Goal: Transaction & Acquisition: Book appointment/travel/reservation

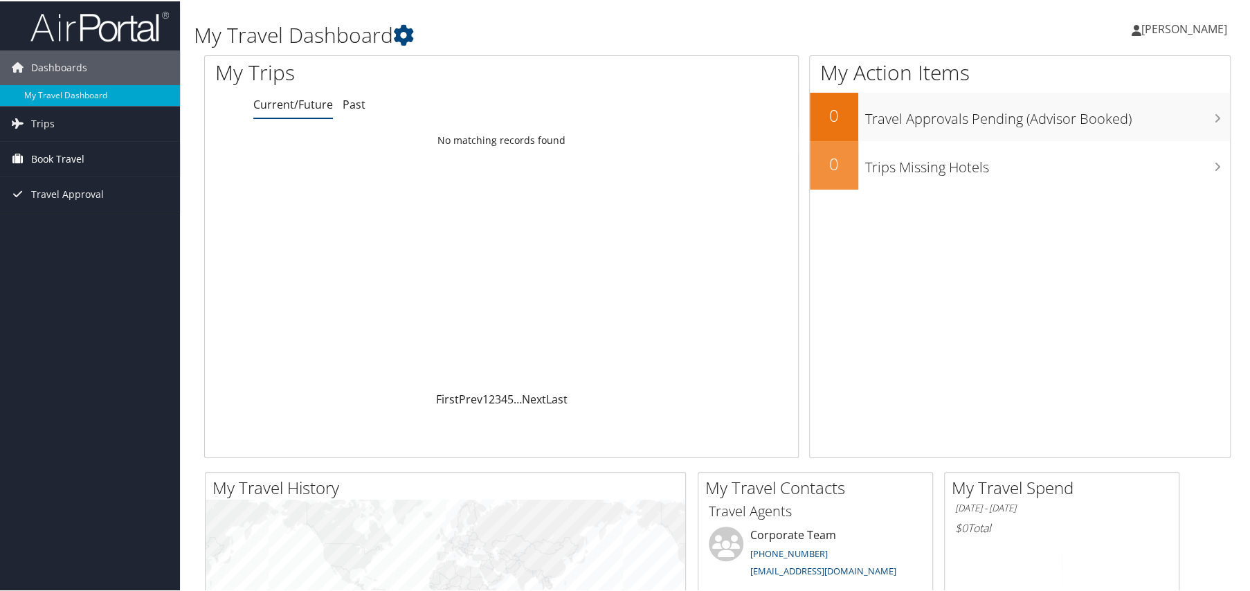
click at [55, 145] on span "Book Travel" at bounding box center [57, 157] width 53 height 35
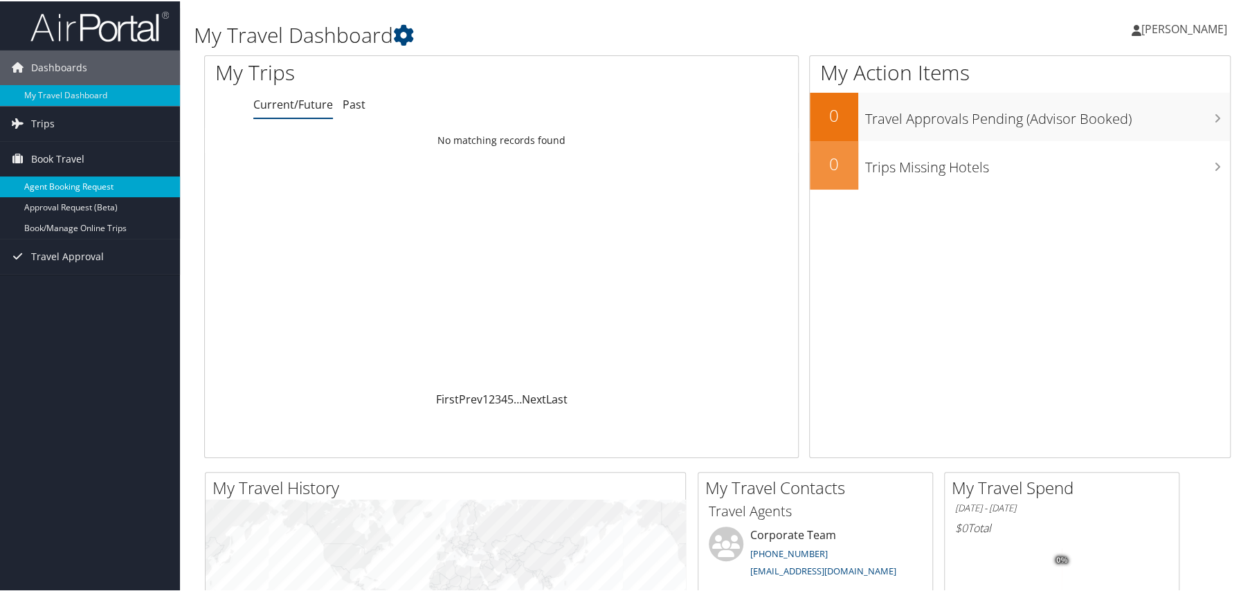
click at [57, 176] on link "Agent Booking Request" at bounding box center [90, 185] width 180 height 21
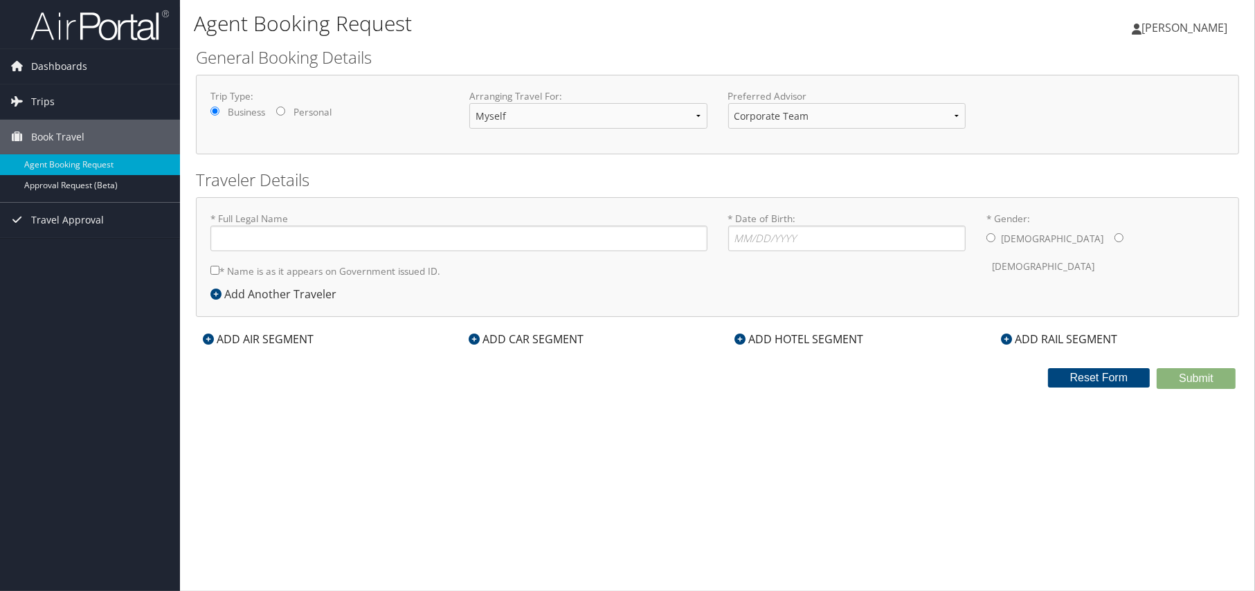
type input "Sachin Sonar"
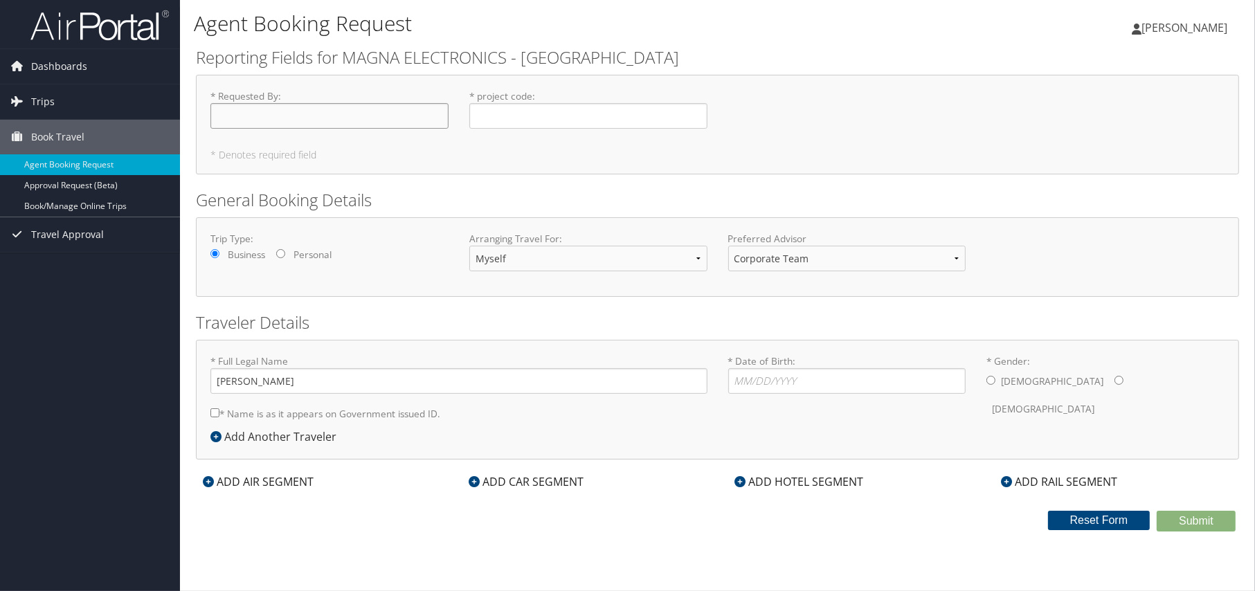
click at [239, 115] on input "* Requested By : Required" at bounding box center [329, 116] width 238 height 26
type input "[PERSON_NAME]"
drag, startPoint x: 509, startPoint y: 120, endPoint x: 519, endPoint y: 122, distance: 9.8
click at [509, 120] on input "* project code : Required" at bounding box center [588, 116] width 238 height 26
type input "L2H2741 & L2H4061"
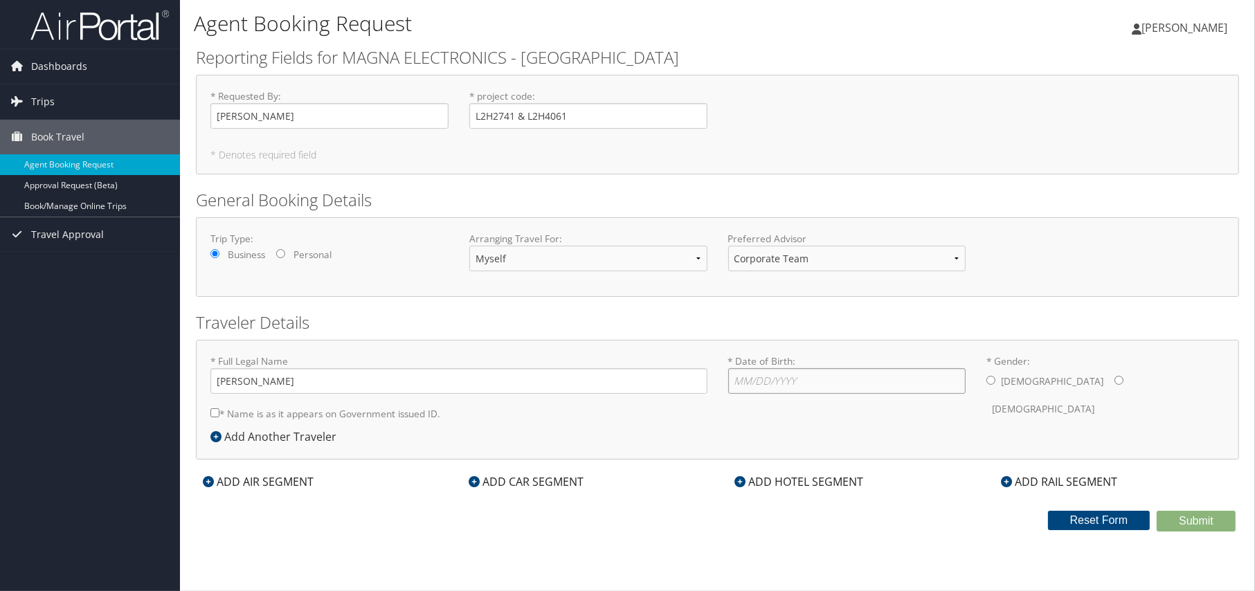
click at [731, 378] on input "* Date of Birth: Invalid Date" at bounding box center [847, 381] width 238 height 26
type input "10/19/1977"
click at [990, 382] on input "* Gender: Male Female" at bounding box center [990, 380] width 9 height 9
radio input "true"
click at [214, 416] on input "* Name is as it appears on Government issued ID." at bounding box center [214, 412] width 9 height 9
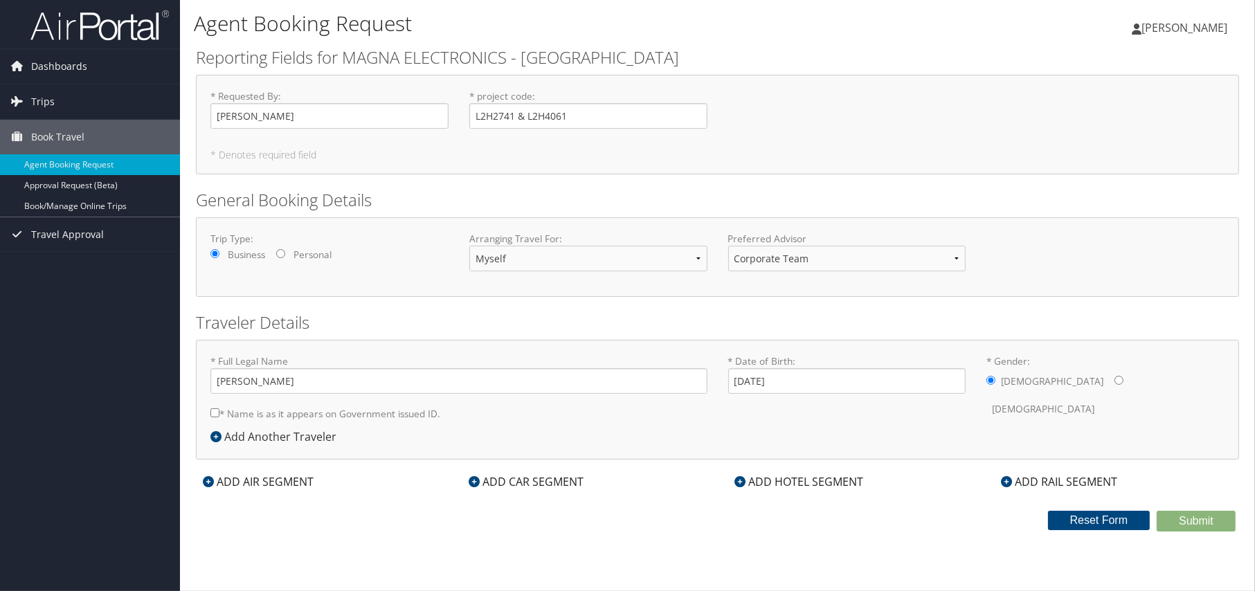
checkbox input "true"
click at [242, 480] on div "ADD AIR SEGMENT" at bounding box center [258, 481] width 125 height 17
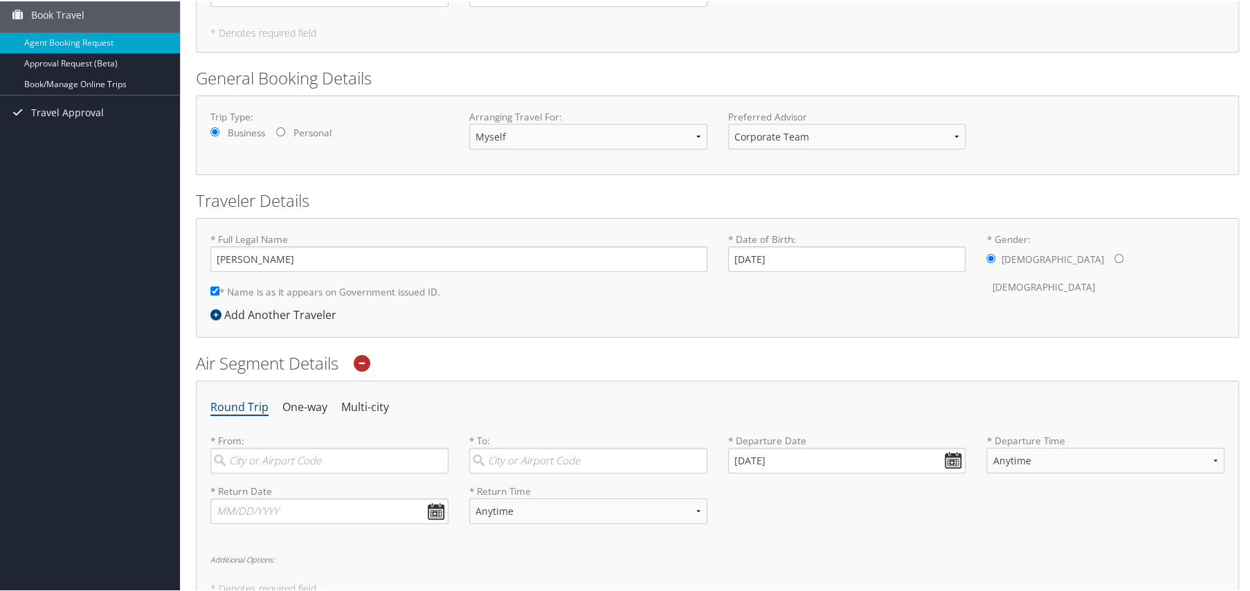
scroll to position [366, 0]
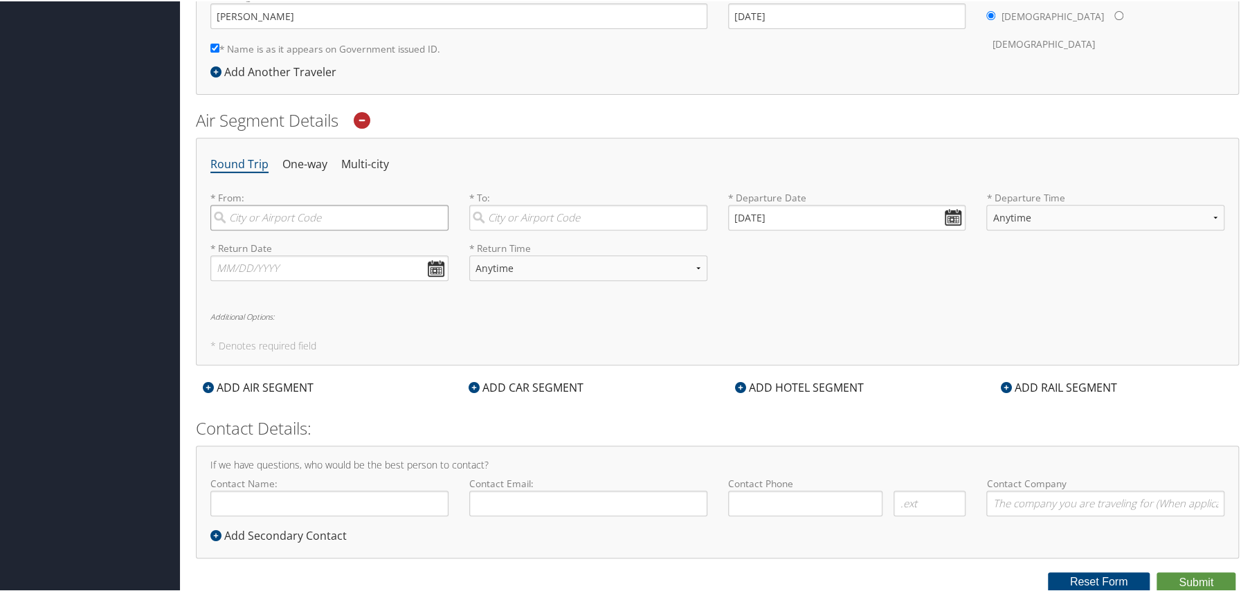
click at [228, 216] on input "search" at bounding box center [329, 216] width 238 height 26
click at [248, 214] on input "search" at bounding box center [329, 216] width 238 height 26
click at [268, 244] on div "Detroit (DTW MI)" at bounding box center [330, 245] width 219 height 18
click at [268, 229] on input "DTW" at bounding box center [329, 216] width 238 height 26
type input "Detroit (DTW MI)"
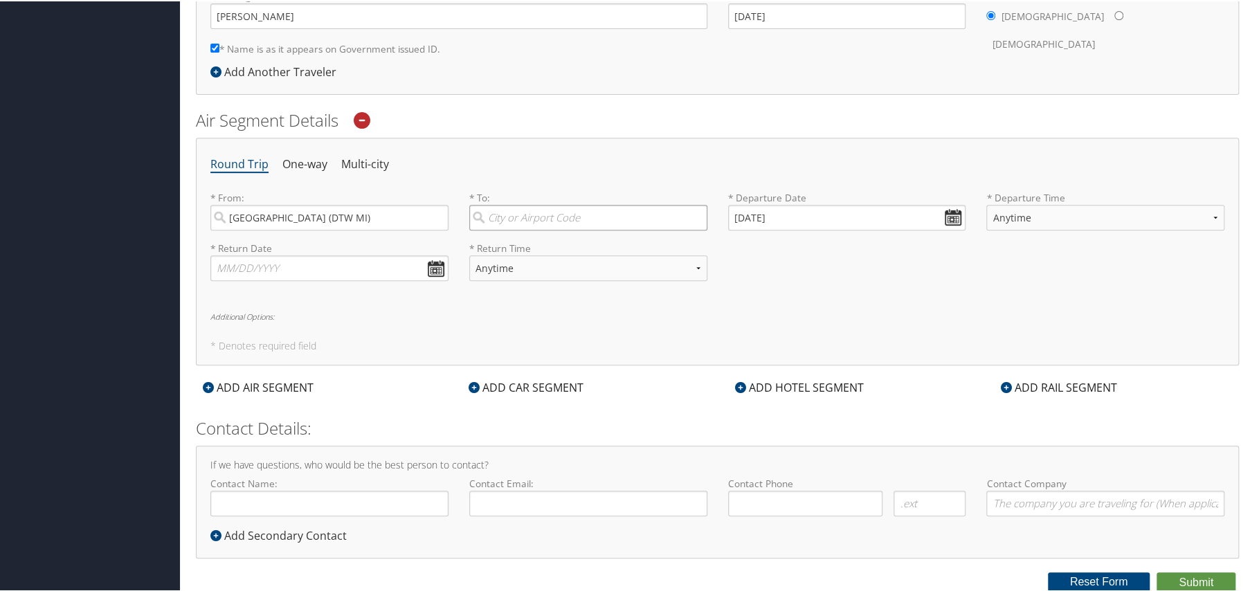
click at [510, 213] on input "search" at bounding box center [588, 216] width 238 height 26
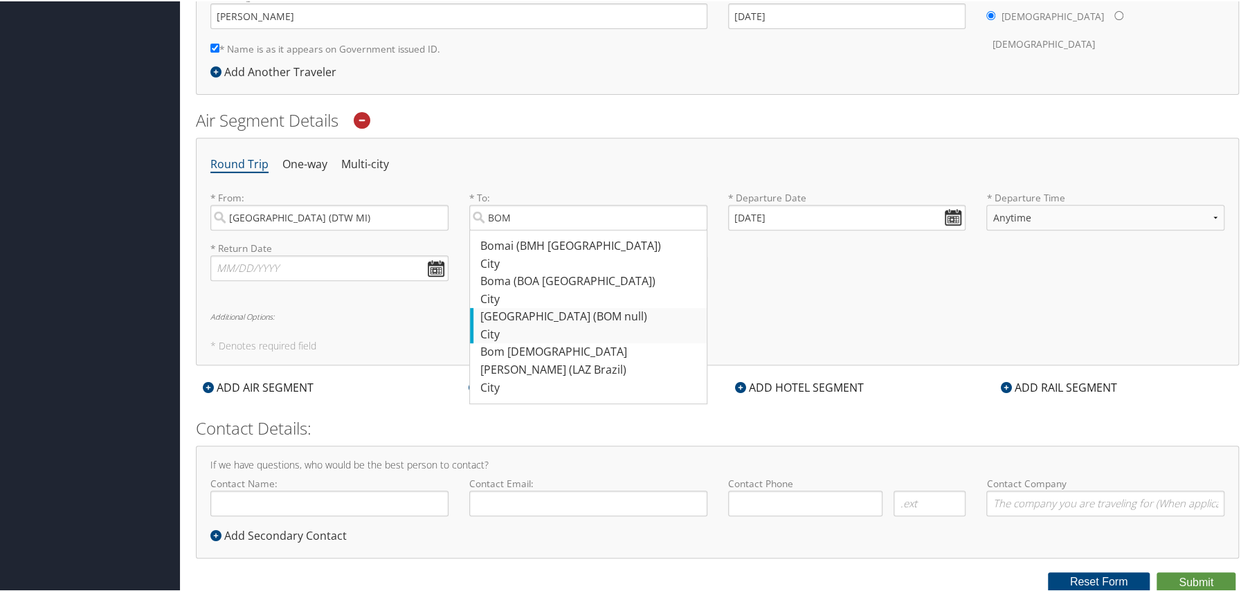
click at [543, 325] on div "Mumbai (BOM null)" at bounding box center [589, 316] width 219 height 18
click at [543, 229] on input "BOM" at bounding box center [588, 216] width 238 height 26
type input "Mumbai (BOM null)"
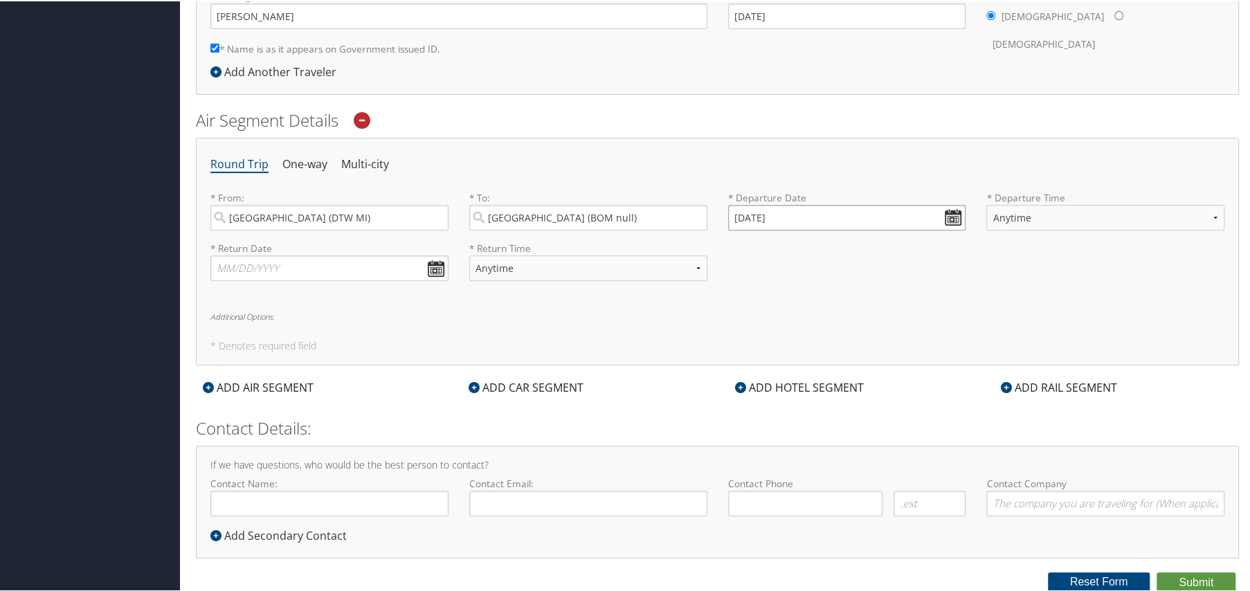
click at [946, 214] on input "09/04/2025" at bounding box center [847, 216] width 238 height 26
click at [865, 248] on th at bounding box center [864, 248] width 19 height 19
click at [804, 325] on td "12" at bounding box center [804, 328] width 19 height 19
type input "11/12/2025"
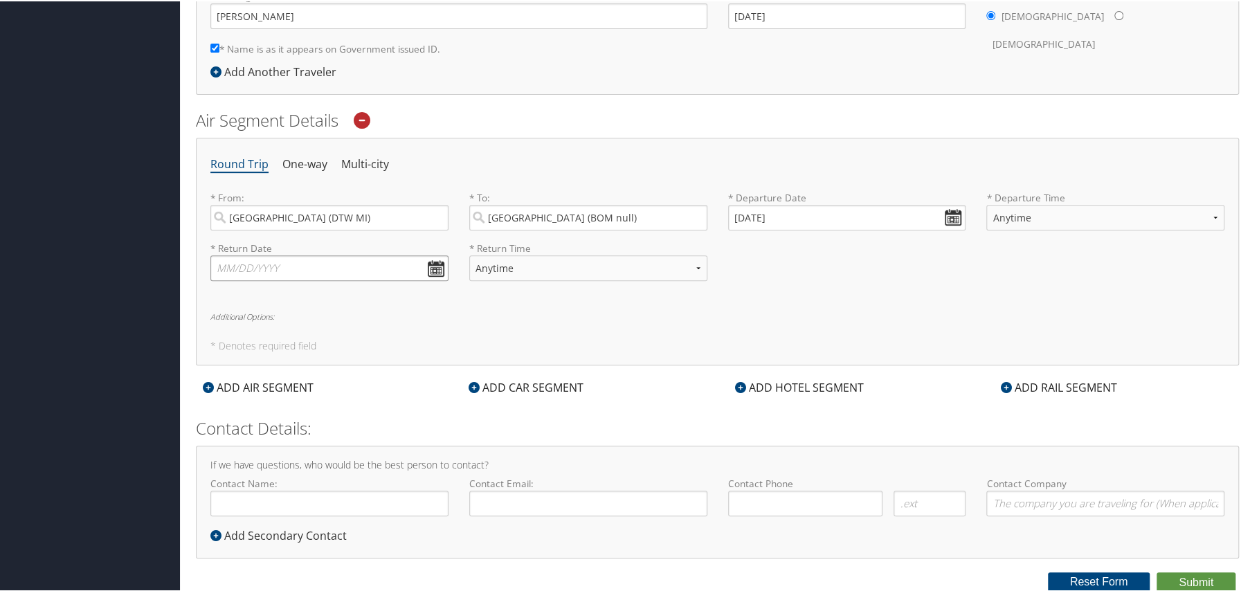
click at [262, 263] on input "text" at bounding box center [329, 267] width 238 height 26
click at [354, 296] on th at bounding box center [349, 299] width 19 height 19
click at [354, 295] on th at bounding box center [349, 299] width 19 height 19
click at [307, 358] on td "8" at bounding box center [309, 359] width 19 height 19
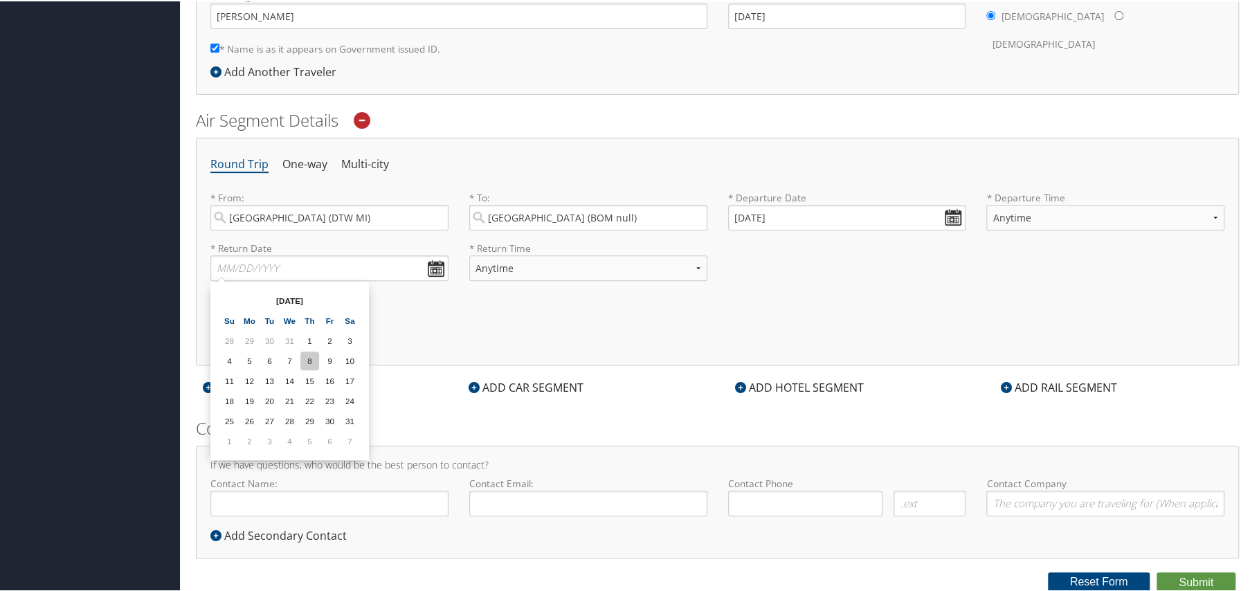
type input "01/08/2026"
click at [574, 262] on select "Anytime Early Morning (5AM-7AM) Morning (7AM-12PM) Afternoon (12PM-5PM) Evening…" at bounding box center [588, 267] width 238 height 26
click at [715, 296] on div "Round Trip One-way Multi-city * From: Detroit (DTW MI) Required * To: Mumbai (B…" at bounding box center [717, 250] width 1043 height 228
click at [255, 315] on h6 "Additional Options:" at bounding box center [717, 315] width 1014 height 8
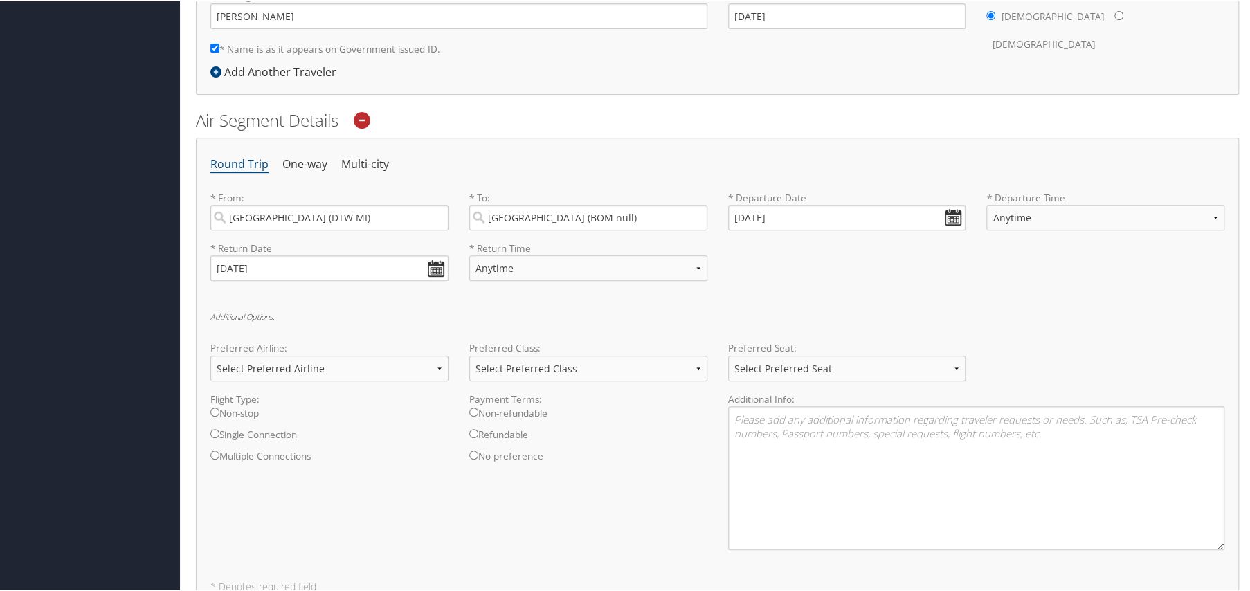
click at [215, 431] on input "Single Connection" at bounding box center [214, 432] width 9 height 9
radio input "true"
click at [215, 451] on input "Multiple Connections" at bounding box center [214, 453] width 9 height 9
radio input "true"
click at [216, 430] on input "Single Connection" at bounding box center [214, 432] width 9 height 9
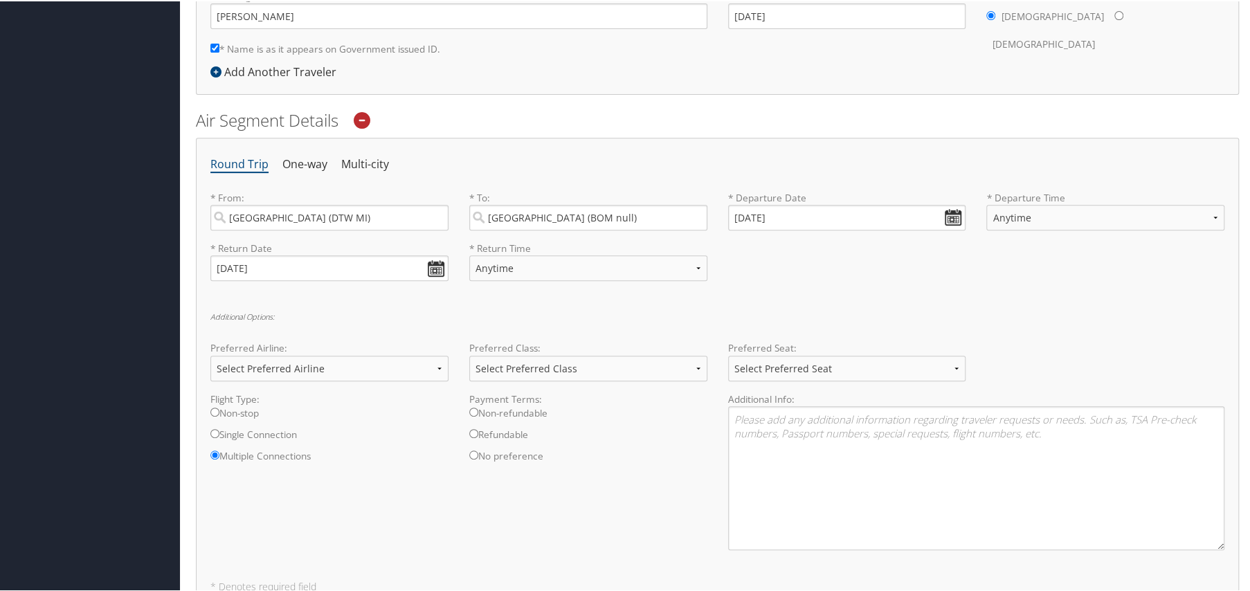
radio input "true"
click at [784, 367] on select "Select Preferred Seat Aisle Window Middle" at bounding box center [847, 367] width 238 height 26
select select "Aisle"
click at [728, 354] on select "Select Preferred Seat Aisle Window Middle" at bounding box center [847, 367] width 238 height 26
click at [882, 372] on select "Select Preferred Seat Aisle Window Middle" at bounding box center [847, 367] width 238 height 26
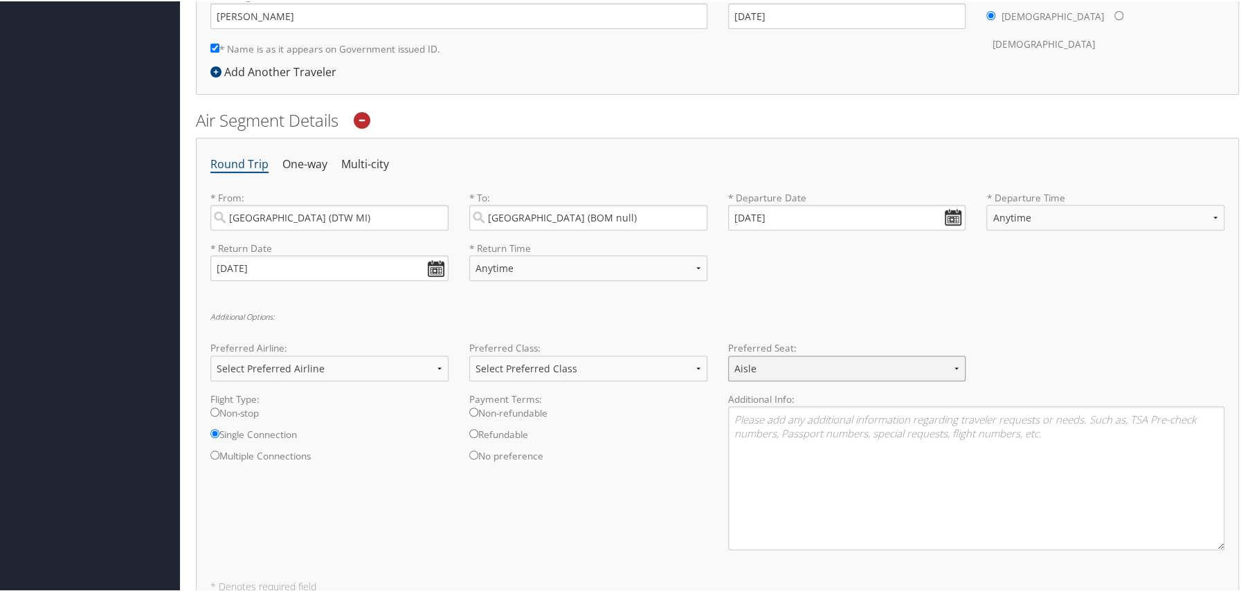
click at [728, 354] on select "Select Preferred Seat Aisle Window Middle" at bounding box center [847, 367] width 238 height 26
click at [528, 356] on select "Select Preferred Class Economy Economy Plus Business First Class" at bounding box center [588, 367] width 238 height 26
select select "Economy"
click at [469, 354] on select "Select Preferred Class Economy Economy Plus Business First Class" at bounding box center [588, 367] width 238 height 26
click at [534, 373] on select "Select Preferred Class Economy Economy Plus Business First Class" at bounding box center [588, 367] width 238 height 26
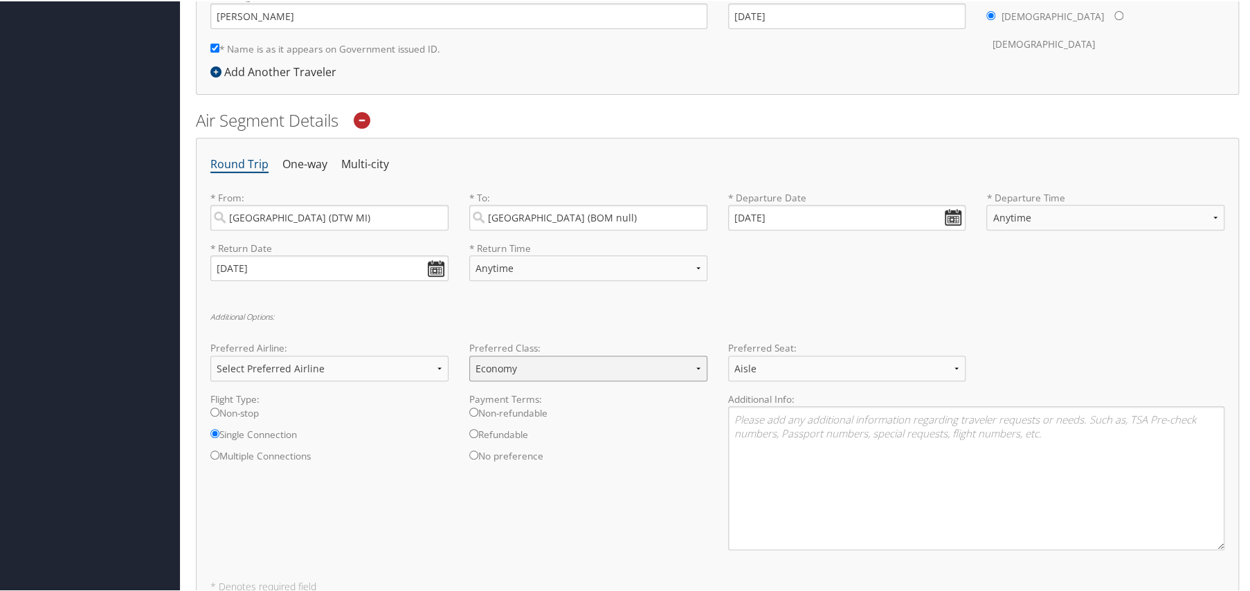
click at [469, 354] on select "Select Preferred Class Economy Economy Plus Business First Class" at bounding box center [588, 367] width 238 height 26
click at [236, 364] on select "Select Preferred Airline Delta United Airlines American Airlines Southwest Airl…" at bounding box center [329, 367] width 238 height 26
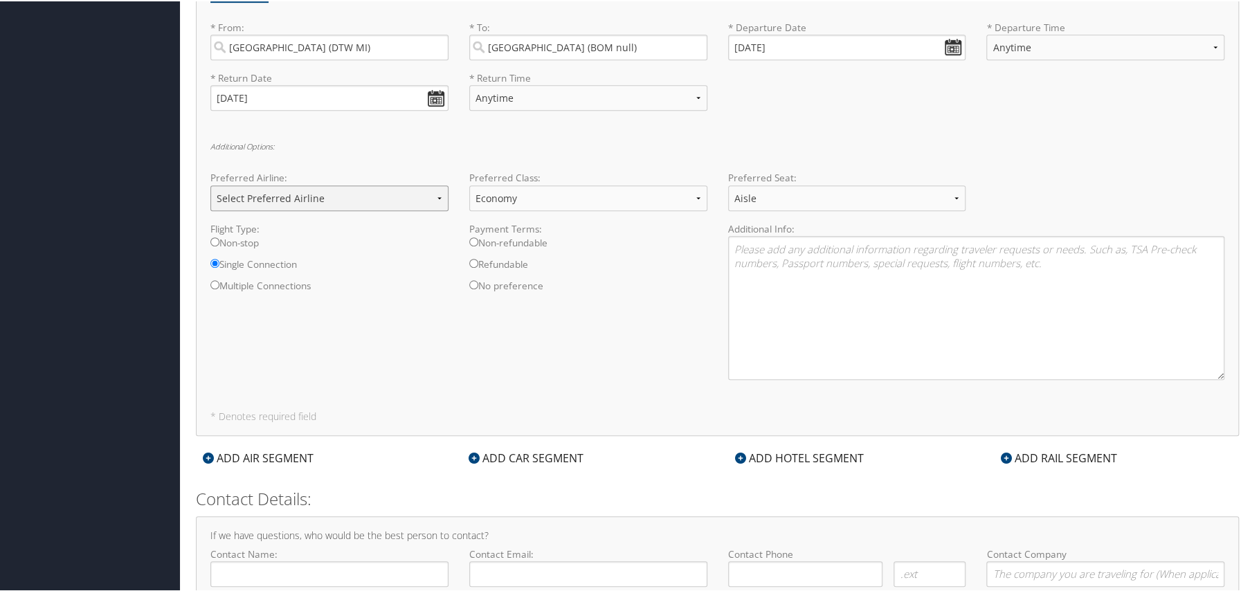
scroll to position [433, 0]
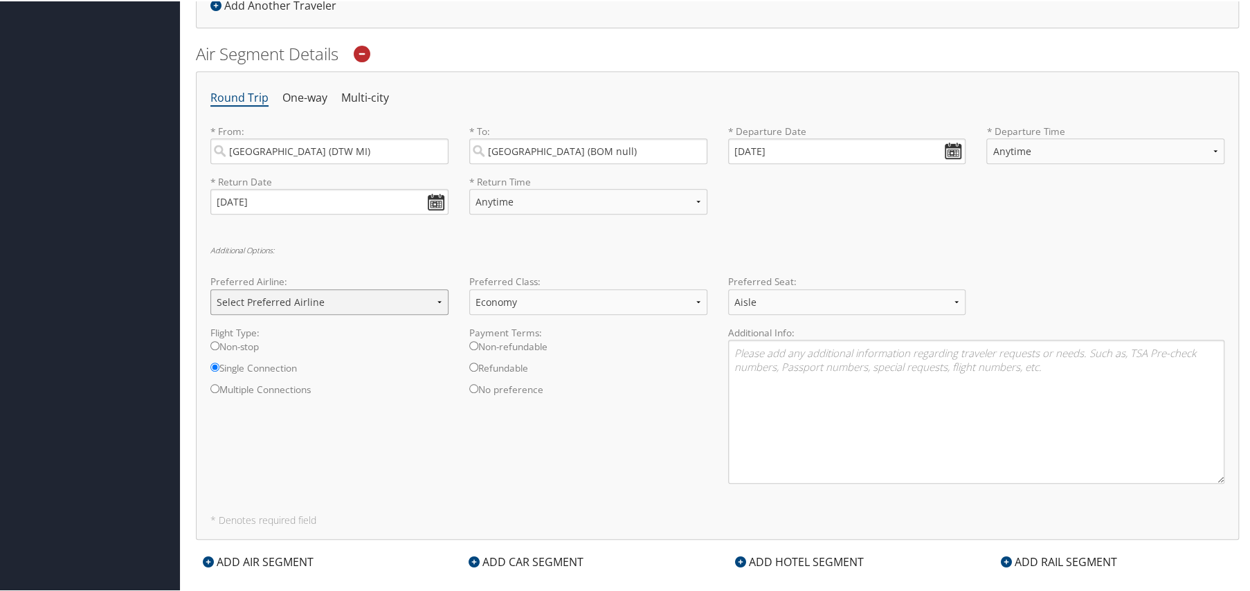
click at [430, 302] on select "Select Preferred Airline Delta United Airlines American Airlines Southwest Airl…" at bounding box center [329, 301] width 238 height 26
click at [646, 424] on div "Flight Type: Non-stop Single Connection Multiple Connections Payment Terms: Non…" at bounding box center [717, 409] width 1035 height 169
click at [220, 385] on label "Multiple Connections" at bounding box center [329, 391] width 238 height 21
click at [219, 385] on input "Multiple Connections" at bounding box center [214, 387] width 9 height 9
radio input "true"
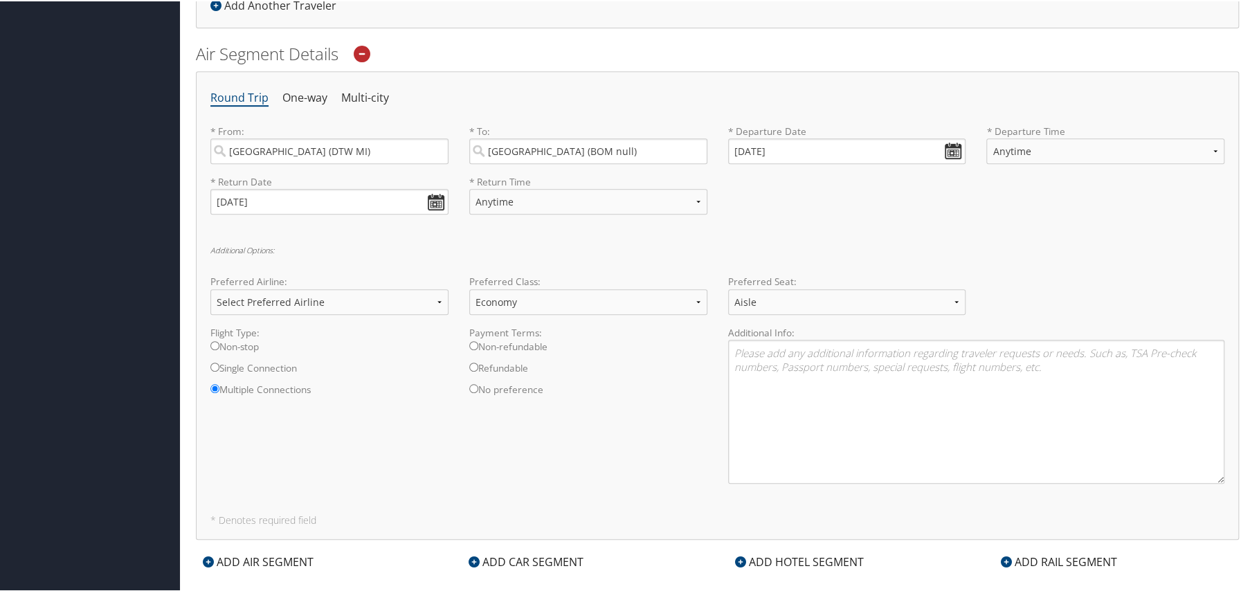
click at [217, 364] on input "Single Connection" at bounding box center [214, 365] width 9 height 9
radio input "true"
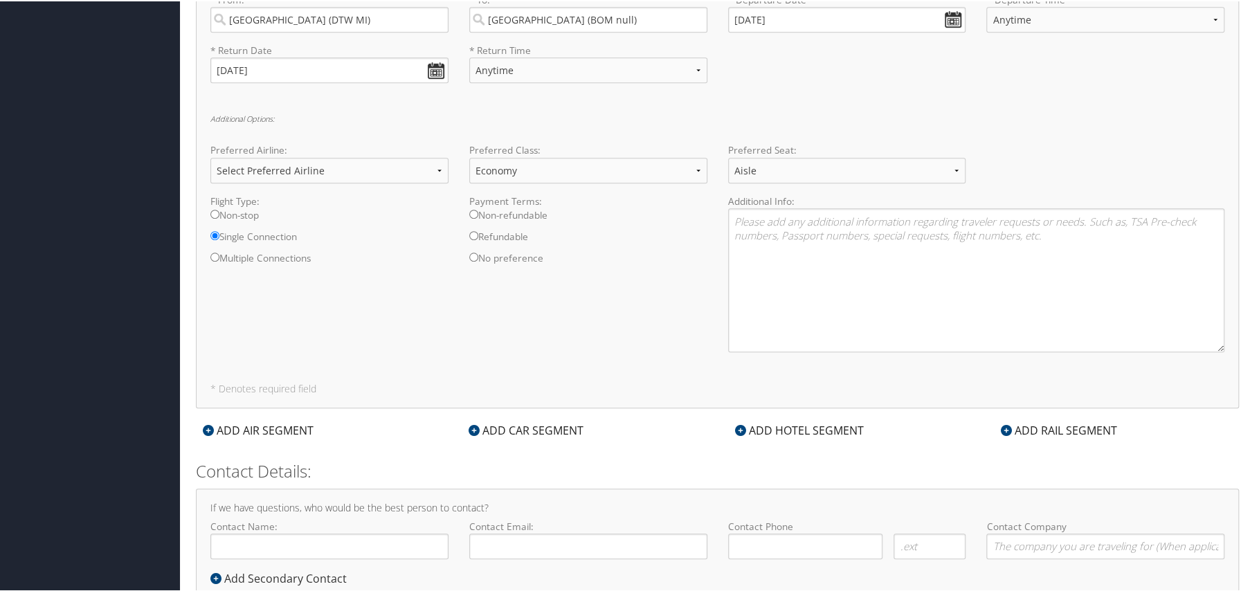
scroll to position [606, 0]
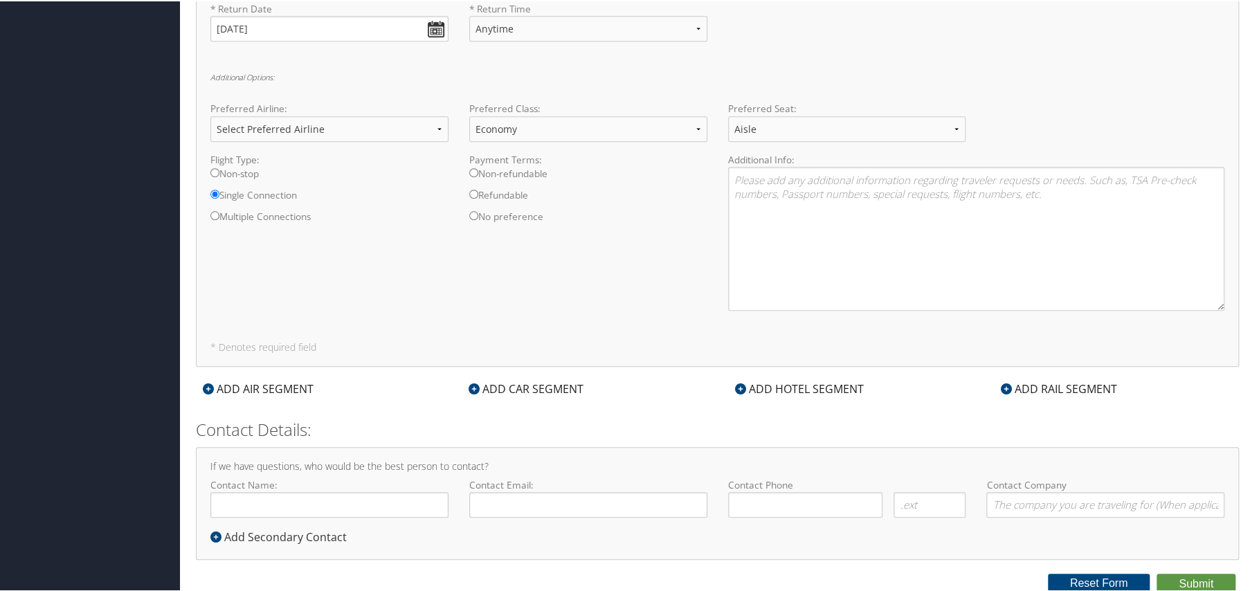
click at [209, 385] on icon at bounding box center [208, 387] width 11 height 11
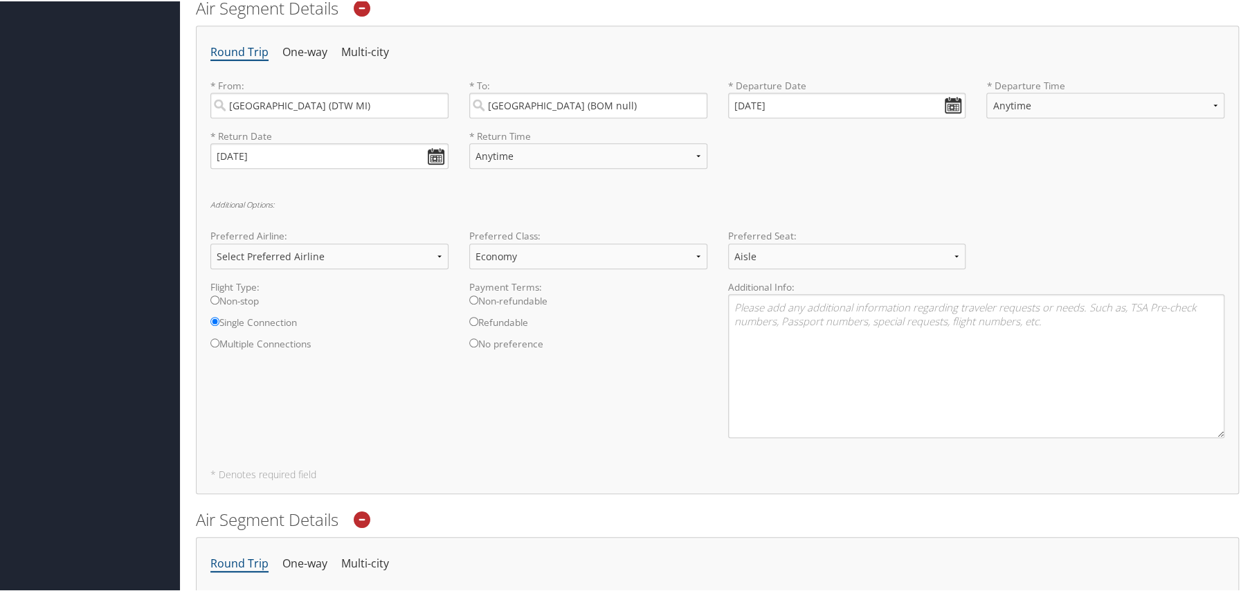
scroll to position [779, 0]
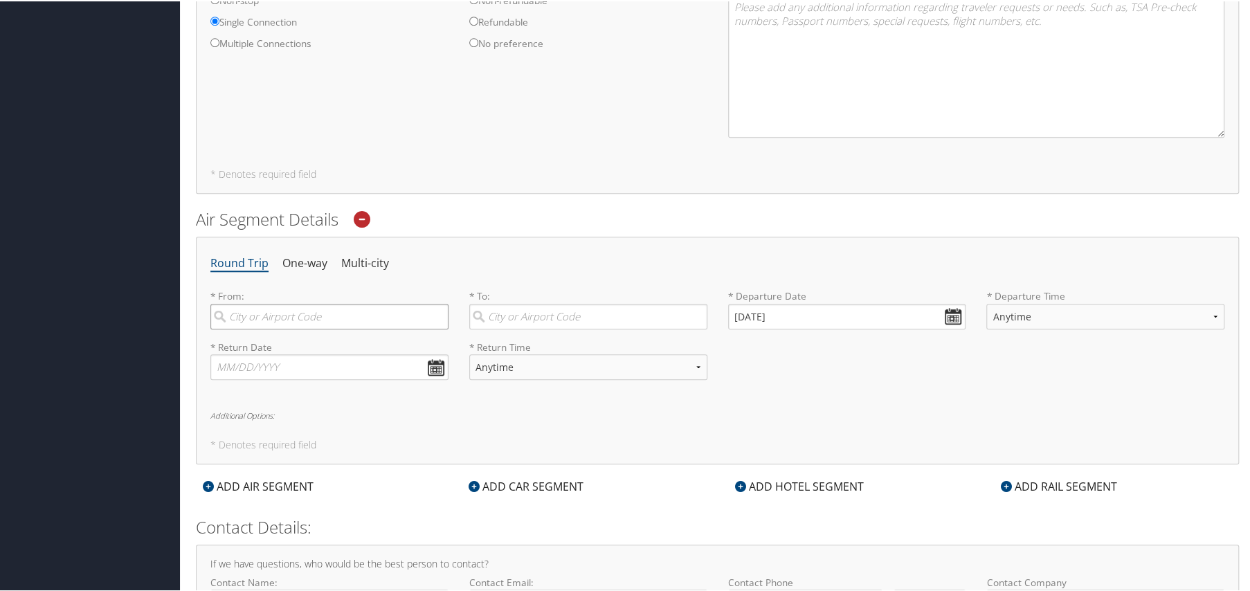
click at [278, 320] on input "search" at bounding box center [329, 315] width 238 height 26
click at [289, 348] on div "Pune (PNQ India)" at bounding box center [330, 344] width 219 height 18
click at [289, 328] on input "Pune" at bounding box center [329, 315] width 238 height 26
type input "Pune (PNQ India)"
click at [504, 318] on input "search" at bounding box center [588, 315] width 238 height 26
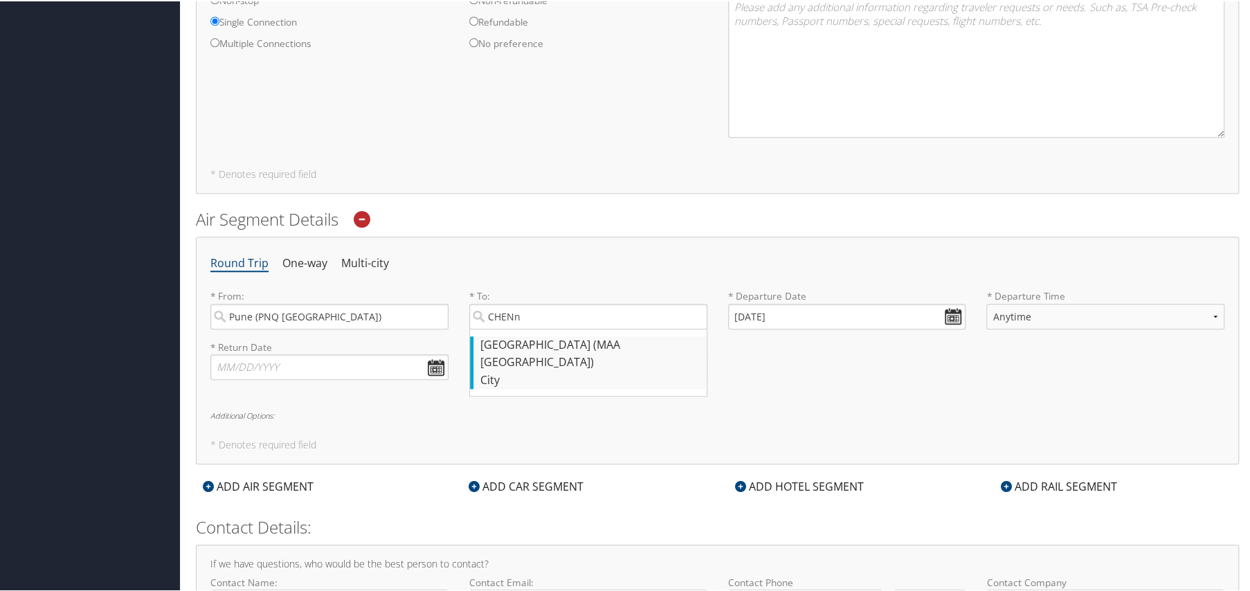
click at [520, 343] on div "Chennai (MAA India)" at bounding box center [589, 352] width 219 height 35
click at [520, 328] on input "CHENn" at bounding box center [588, 315] width 238 height 26
type input "Chennai (MAA India)"
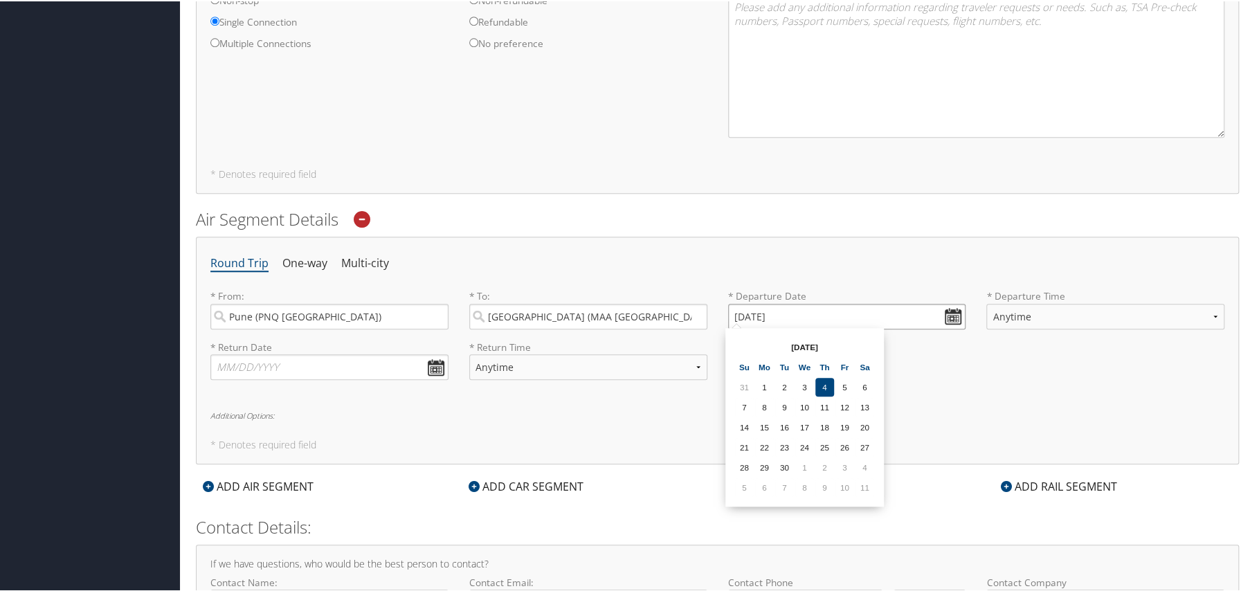
click at [952, 308] on input "09/04/2025" at bounding box center [847, 315] width 238 height 26
click at [862, 343] on th at bounding box center [864, 345] width 19 height 19
click at [828, 440] on td "20" at bounding box center [824, 446] width 19 height 19
type input "11/20/2025"
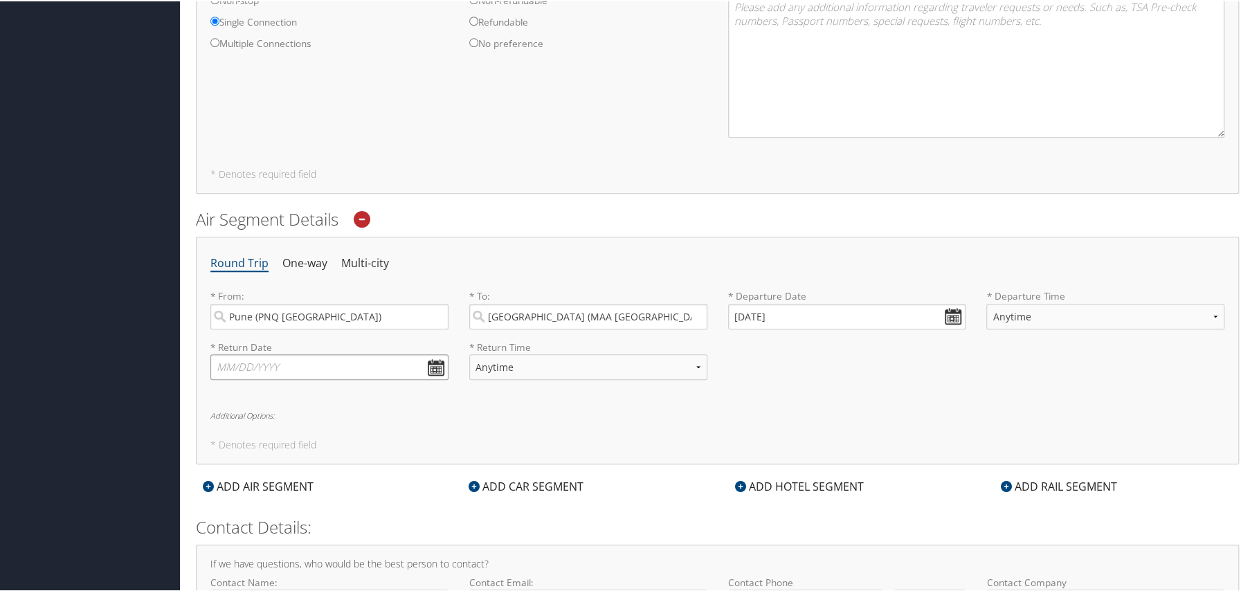
click at [435, 366] on input "text" at bounding box center [329, 366] width 238 height 26
click at [353, 391] on th at bounding box center [349, 397] width 19 height 19
click at [1135, 309] on select "Anytime Early Morning (5AM-7AM) Morning (7AM-12PM) Afternoon (12PM-5PM) Evening…" at bounding box center [1105, 315] width 238 height 26
select select "7AM-12PM"
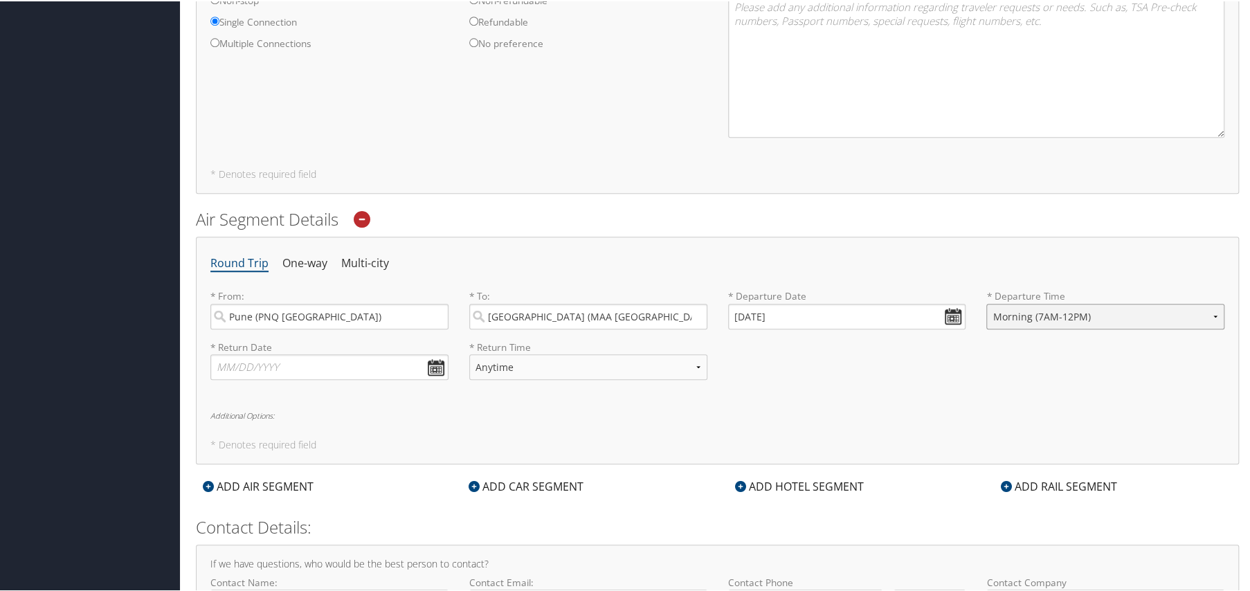
click at [986, 302] on select "Anytime Early Morning (5AM-7AM) Morning (7AM-12PM) Afternoon (12PM-5PM) Evening…" at bounding box center [1105, 315] width 238 height 26
click at [521, 359] on select "Anytime Early Morning (5AM-7AM) Morning (7AM-12PM) Afternoon (12PM-5PM) Evening…" at bounding box center [588, 366] width 238 height 26
select select "5PM-10PM"
click at [469, 353] on select "Anytime Early Morning (5AM-7AM) Morning (7AM-12PM) Afternoon (12PM-5PM) Evening…" at bounding box center [588, 366] width 238 height 26
click at [433, 363] on input "text" at bounding box center [329, 366] width 238 height 26
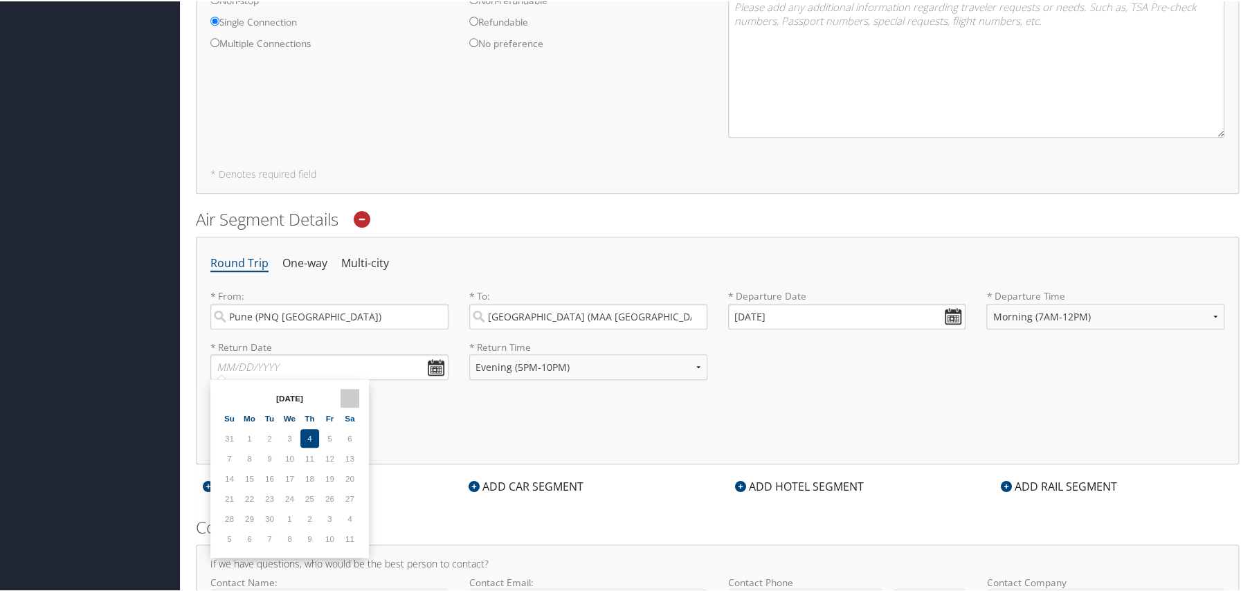
click at [353, 396] on th at bounding box center [349, 397] width 19 height 19
click at [264, 515] on td "25" at bounding box center [269, 517] width 19 height 19
type input "11/25/2025"
click at [697, 363] on select "Anytime Early Morning (5AM-7AM) Morning (7AM-12PM) Afternoon (12PM-5PM) Evening…" at bounding box center [588, 366] width 238 height 26
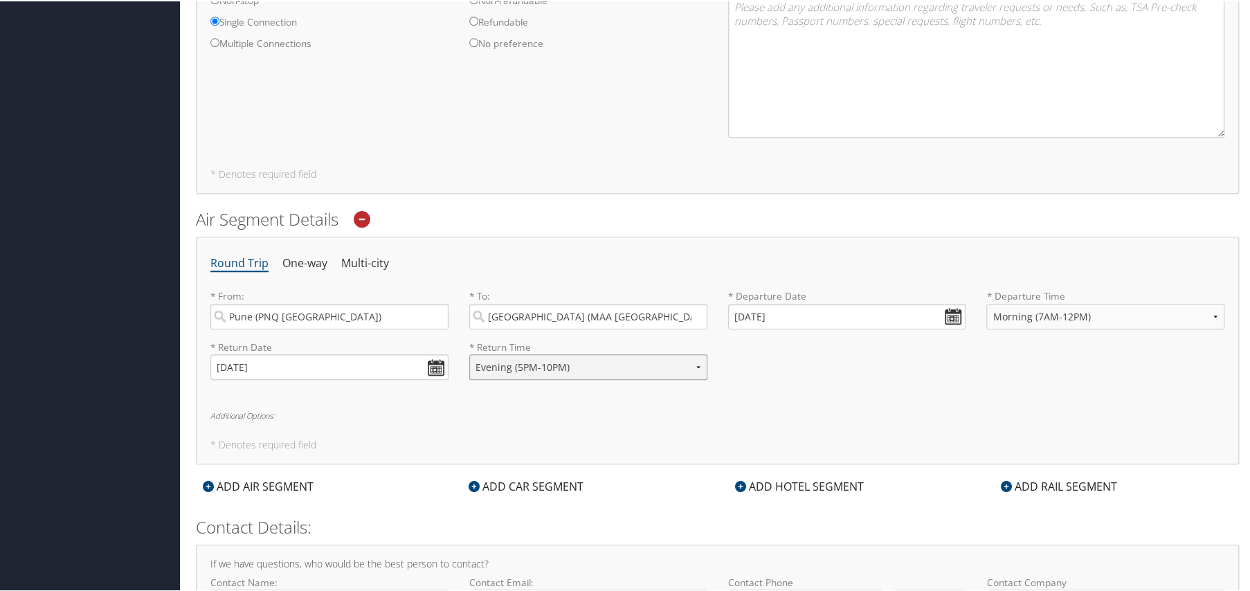
select select "12PM-5PM"
click at [469, 353] on select "Anytime Early Morning (5AM-7AM) Morning (7AM-12PM) Afternoon (12PM-5PM) Evening…" at bounding box center [588, 366] width 238 height 26
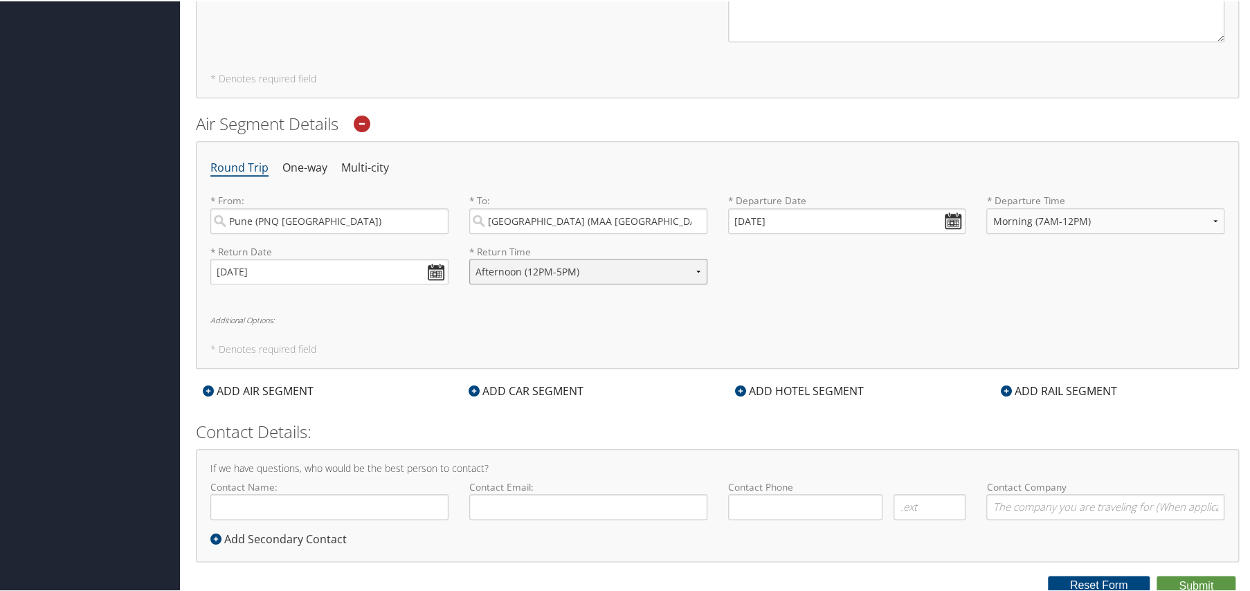
scroll to position [876, 0]
click at [740, 383] on icon at bounding box center [740, 387] width 11 height 11
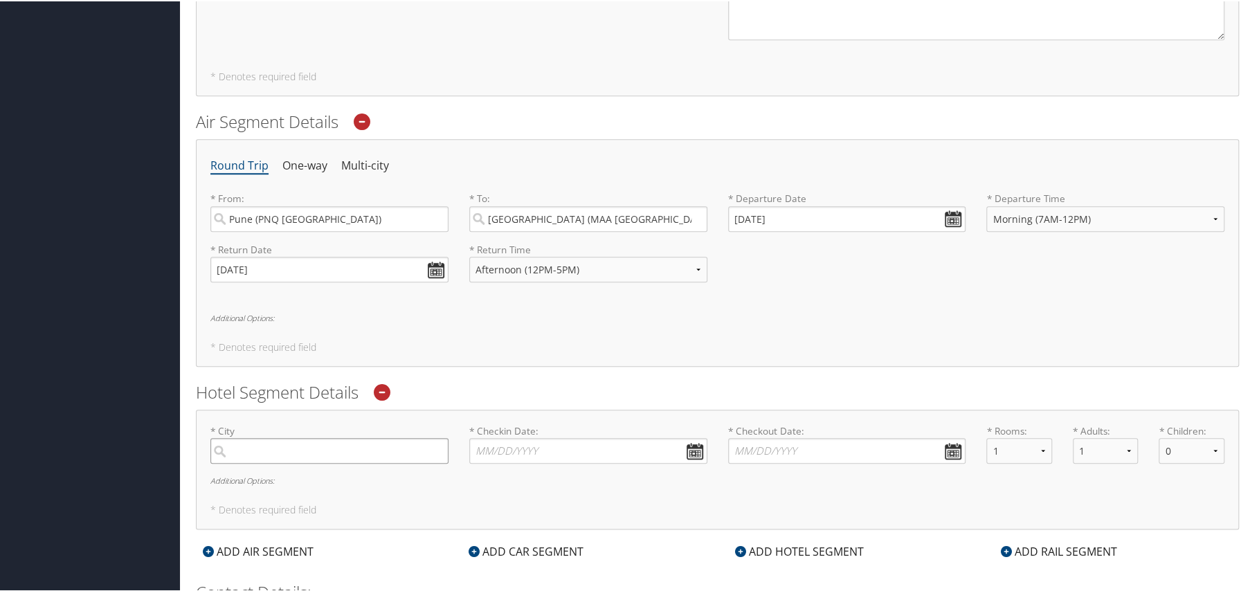
click at [354, 455] on input "search" at bounding box center [329, 450] width 238 height 26
click at [318, 453] on input "search" at bounding box center [329, 450] width 238 height 26
click at [232, 441] on input "search" at bounding box center [329, 450] width 238 height 26
click at [249, 439] on input "search" at bounding box center [329, 450] width 238 height 26
click at [285, 475] on div "Chennai (MAA India)" at bounding box center [330, 486] width 219 height 35
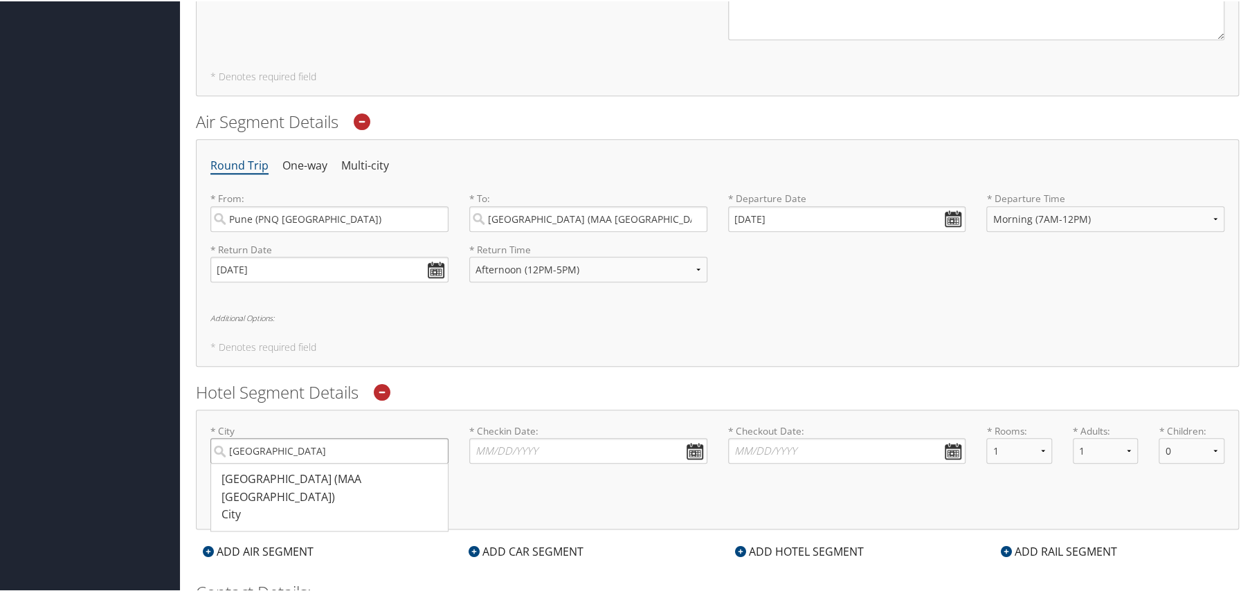
click at [285, 462] on input "Chennai" at bounding box center [329, 450] width 238 height 26
type input "Chennai"
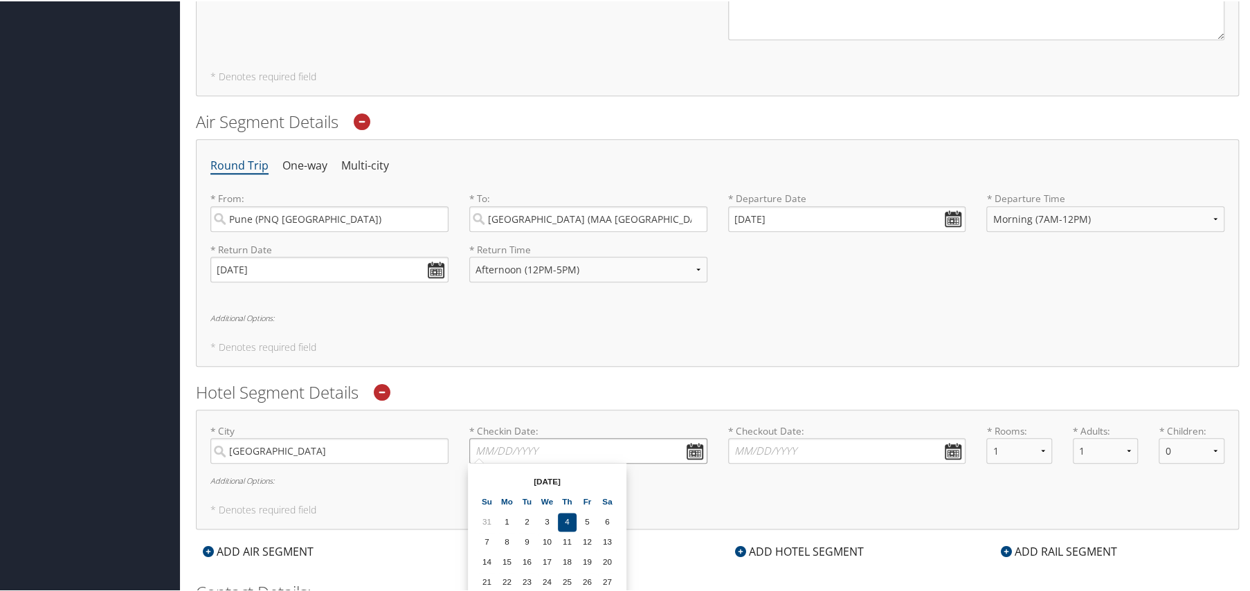
click at [685, 445] on input "* Checkin Date: Dates must be valid" at bounding box center [588, 450] width 238 height 26
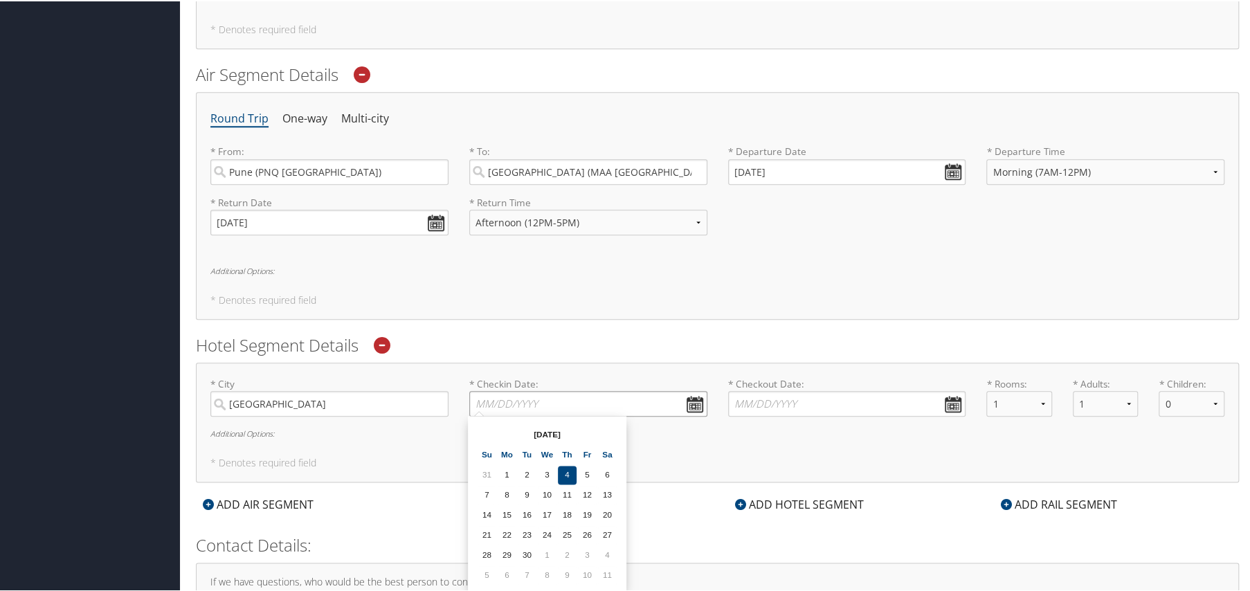
scroll to position [963, 0]
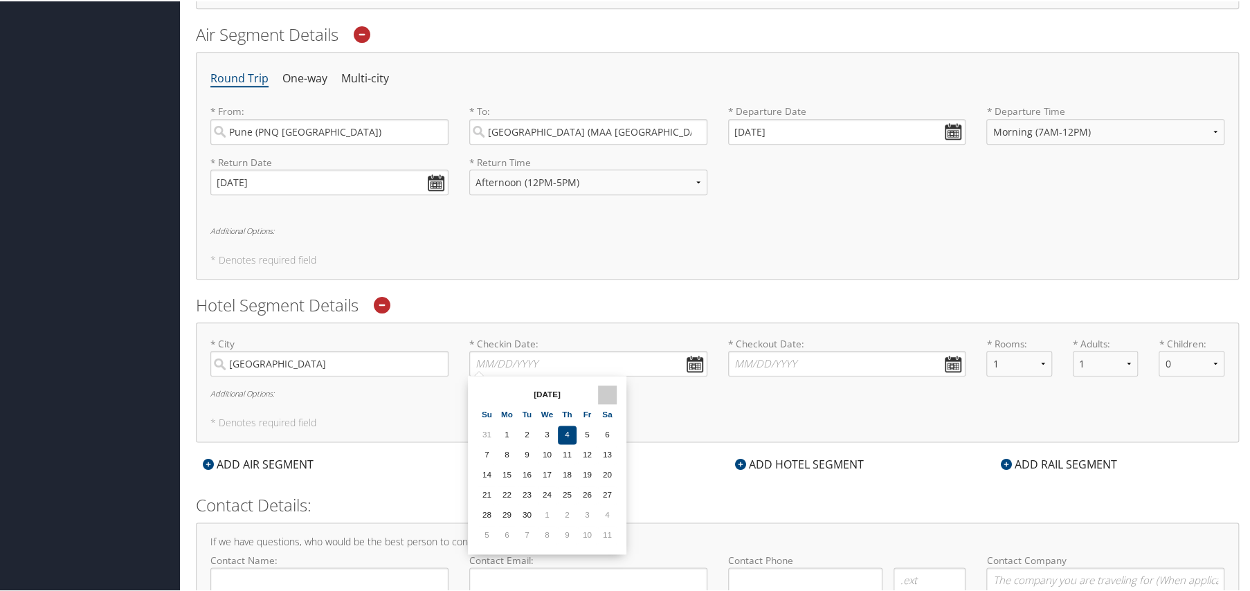
click at [608, 394] on th at bounding box center [607, 393] width 19 height 19
click at [568, 491] on td "20" at bounding box center [567, 493] width 19 height 19
type input "11/20/2025"
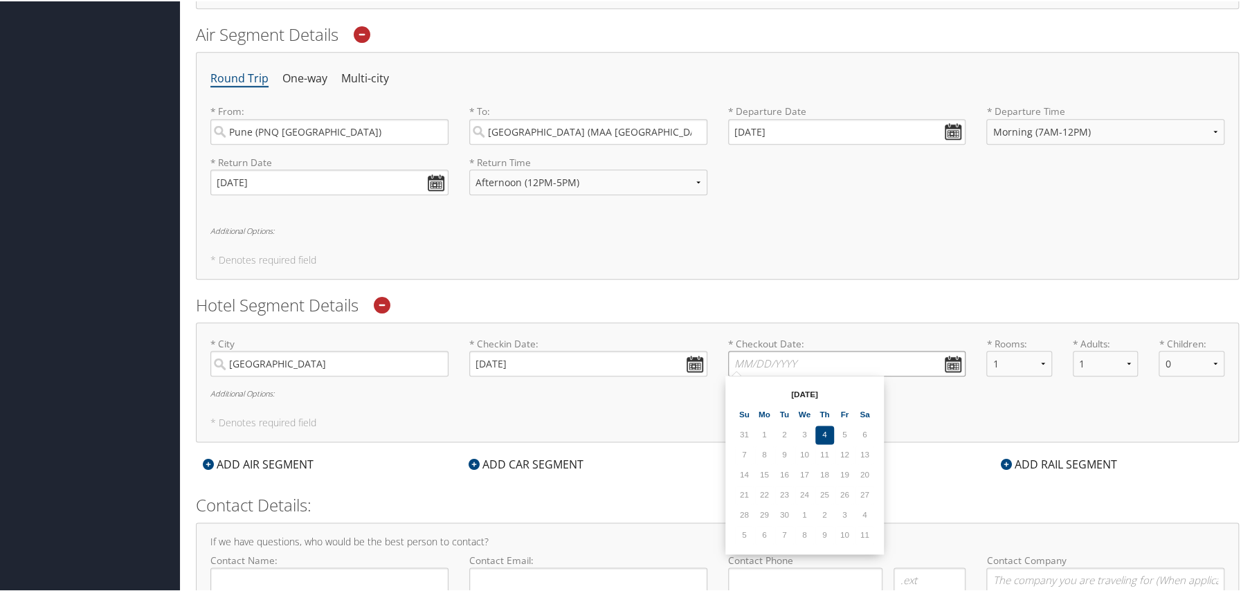
click at [956, 357] on input "* Checkout Date: Dates must be valid" at bounding box center [847, 362] width 238 height 26
click at [864, 390] on th at bounding box center [864, 393] width 19 height 19
click at [864, 389] on th at bounding box center [864, 393] width 19 height 19
click at [785, 512] on td "25" at bounding box center [784, 513] width 19 height 19
type input "11/25/2025"
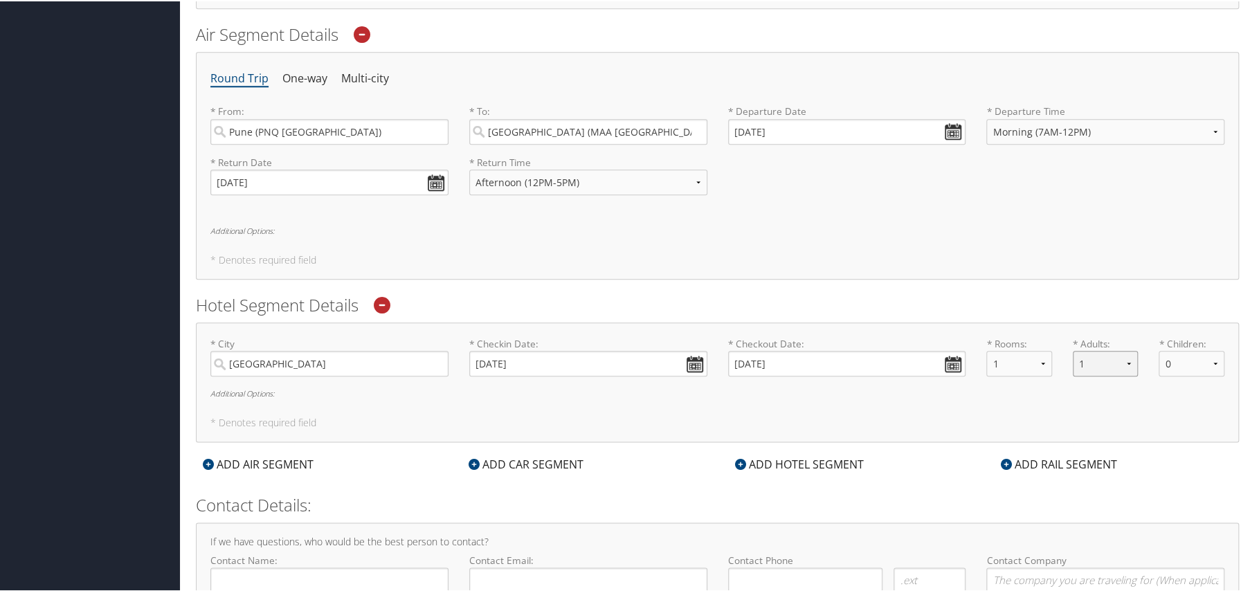
click at [1117, 358] on select "1 2 3 4 5" at bounding box center [1106, 362] width 66 height 26
select select "2"
click at [1073, 349] on select "1 2 3 4 5" at bounding box center [1106, 362] width 66 height 26
click at [1208, 357] on select "0 1 2 3 4 5" at bounding box center [1191, 362] width 66 height 26
select select "2"
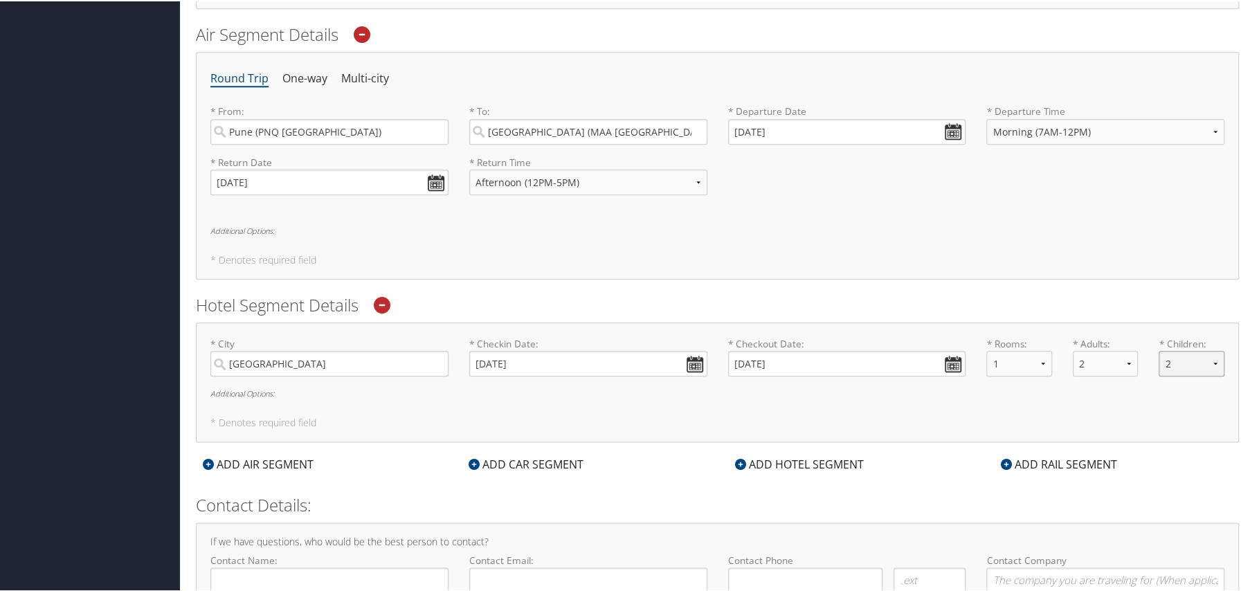
click at [1158, 349] on select "0 1 2 3 4 5" at bounding box center [1191, 362] width 66 height 26
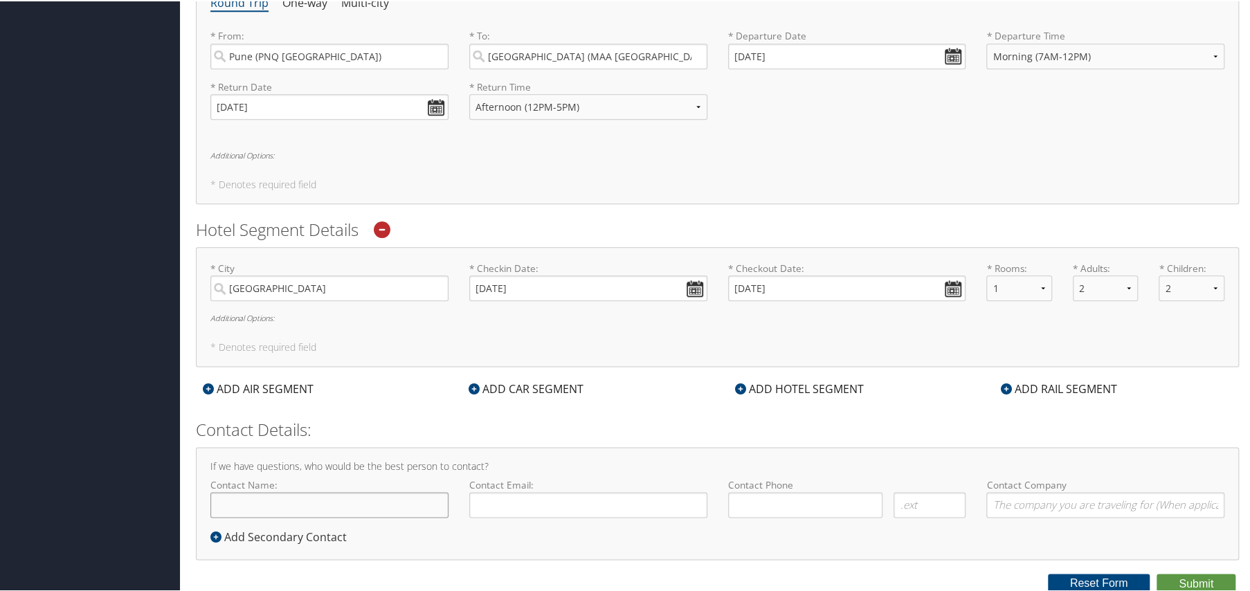
click at [322, 497] on input "Contact Name:" at bounding box center [329, 504] width 238 height 26
click at [297, 504] on input "Contact Name:" at bounding box center [329, 504] width 238 height 26
type input "[PERSON_NAME]"
type input "sachinsonar1910@gmail.com"
type input "( ) -"
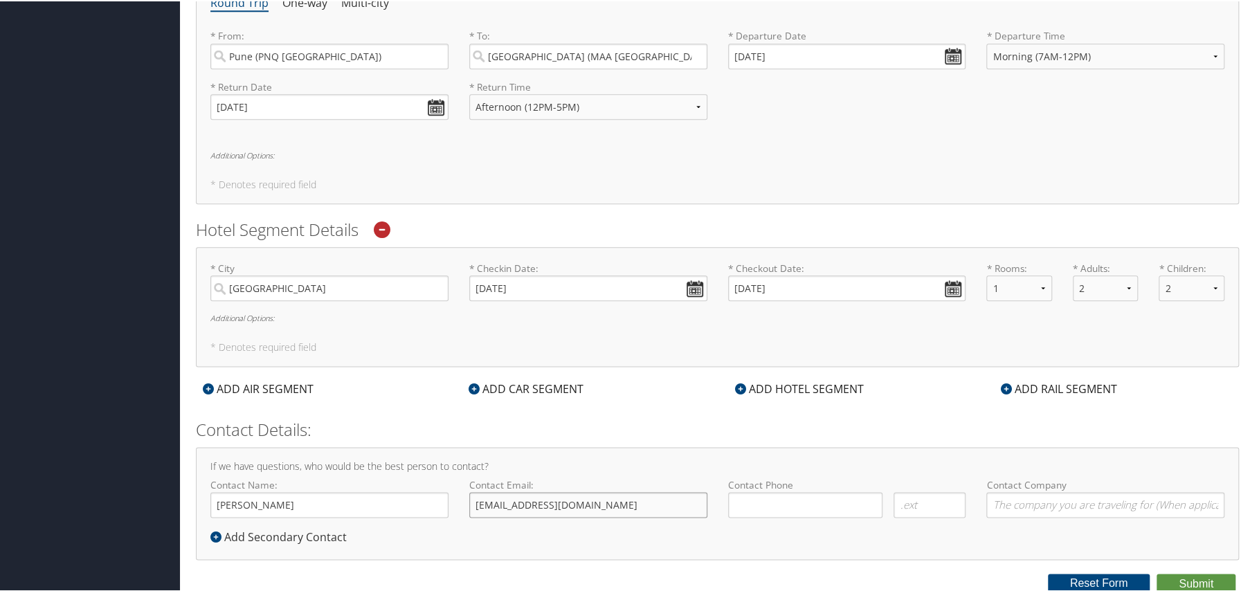
click at [645, 503] on input "sachinsonar1910@gmail.com" at bounding box center [588, 504] width 238 height 26
drag, startPoint x: 645, startPoint y: 503, endPoint x: 397, endPoint y: 498, distance: 247.8
click at [397, 498] on div "Contact Name: Sachin Sonar Required Contact Email: sachinsonar1910@gmail.com Re…" at bounding box center [717, 502] width 1035 height 51
type input "sachin.sonar@magna.com"
click at [765, 495] on input "( ) -" at bounding box center [805, 504] width 155 height 26
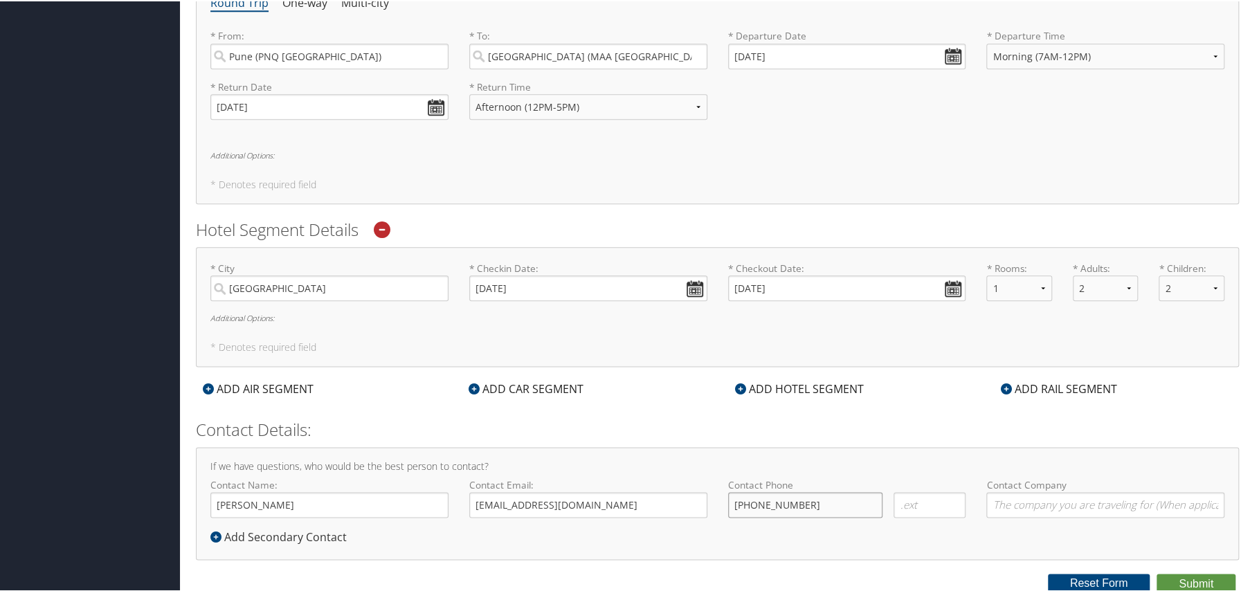
type input "(947) 226-0374"
click at [909, 491] on input "text" at bounding box center [929, 504] width 72 height 26
click at [1023, 491] on input "Contact Company" at bounding box center [1105, 504] width 238 height 26
drag, startPoint x: 826, startPoint y: 505, endPoint x: 701, endPoint y: 504, distance: 125.3
click at [701, 504] on div "Contact Name: Sachin Sonar Required Contact Email: sachin.sonar@magna.com Requi…" at bounding box center [717, 502] width 1035 height 51
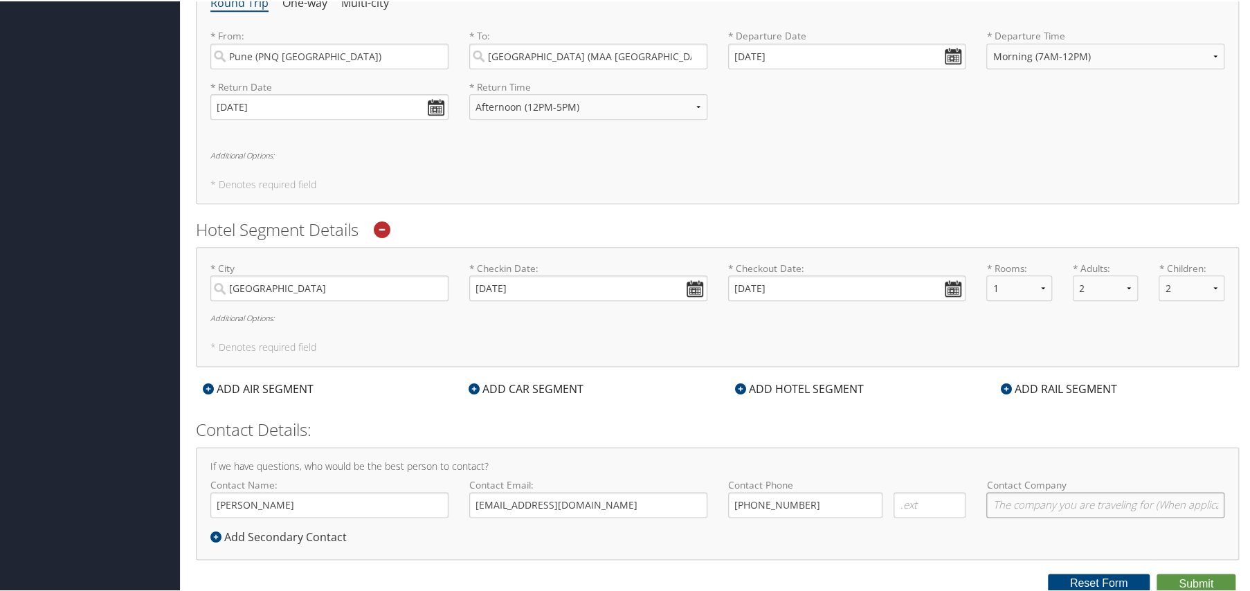
click at [1071, 504] on input "Contact Company" at bounding box center [1105, 504] width 238 height 26
type input "Magna Electronics"
click at [274, 287] on input "Chennai" at bounding box center [329, 287] width 238 height 26
click at [224, 314] on h6 "Additional Options:" at bounding box center [717, 317] width 1014 height 8
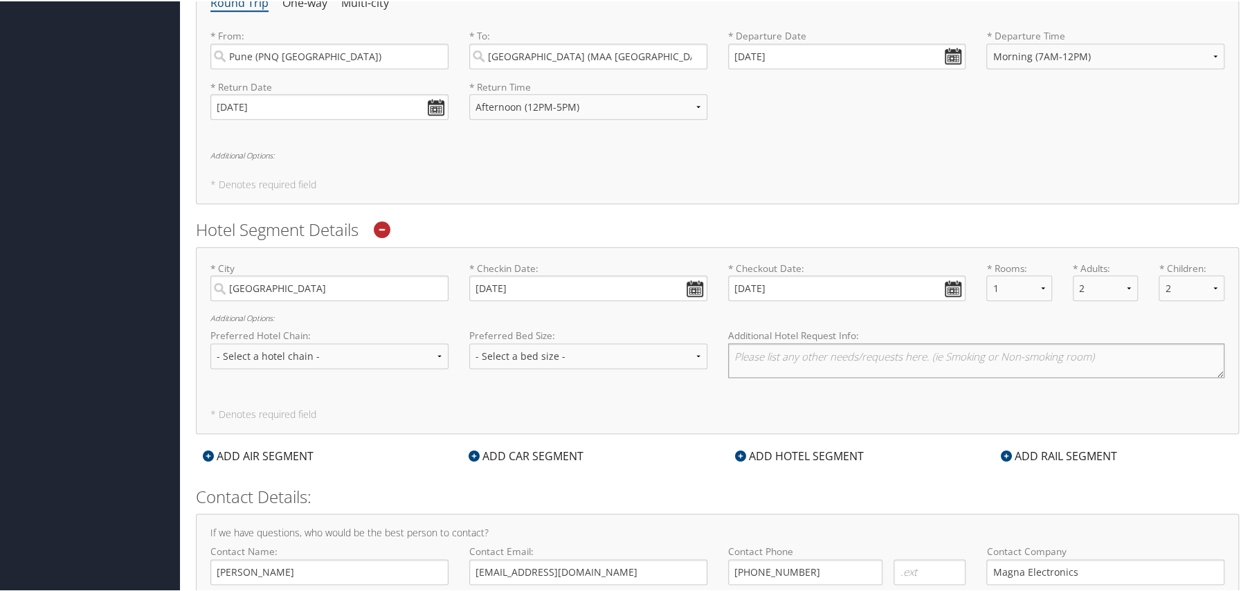
click at [815, 356] on textarea at bounding box center [976, 359] width 497 height 35
drag, startPoint x: 883, startPoint y: 351, endPoint x: 905, endPoint y: 351, distance: 22.1
click at [884, 351] on textarea "Visa Renewal (Biometric and Visa interview)" at bounding box center [976, 359] width 497 height 35
click at [948, 349] on textarea "Visa Renewal (Biometric and Visa interview)" at bounding box center [976, 359] width 497 height 35
type textarea "Visa Renewal (Biometric and Visa interview)"
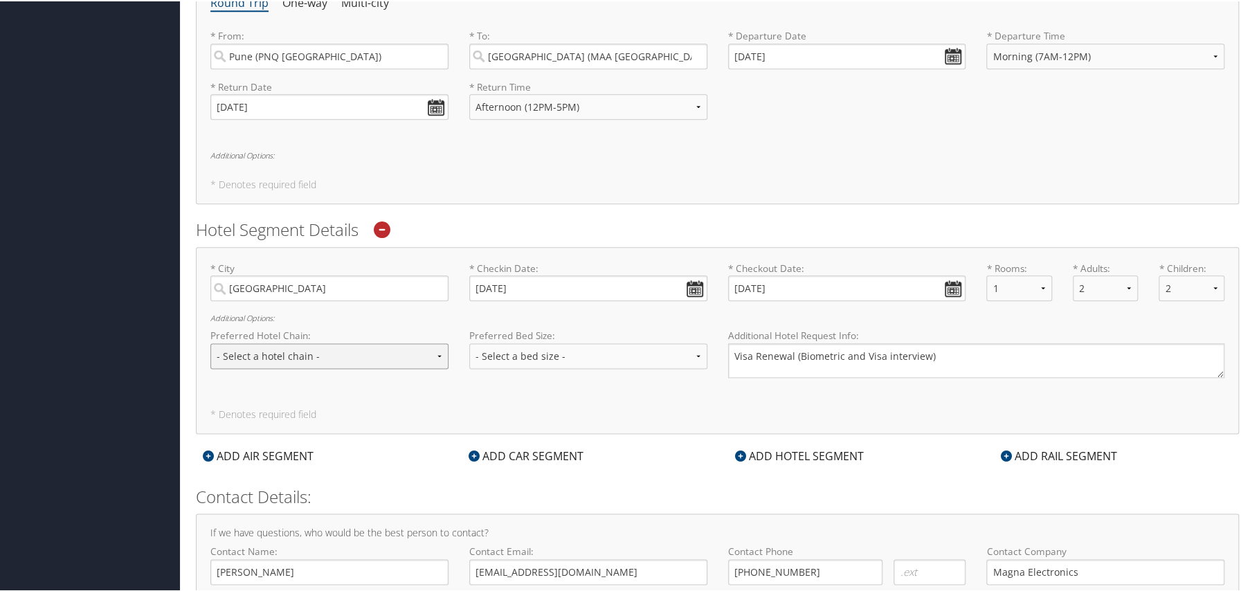
click at [347, 356] on select "- Select a hotel chain - Hyatt Mandarin Oriental Hilton Hotels Pullman Hotels M…" at bounding box center [329, 355] width 238 height 26
click at [210, 342] on select "- Select a hotel chain - Hyatt Mandarin Oriental Hilton Hotels Pullman Hotels M…" at bounding box center [329, 355] width 238 height 26
click at [515, 349] on select "- Select a bed size - Twin Full Queen King" at bounding box center [588, 355] width 238 height 26
select select "twin"
click at [469, 342] on select "- Select a bed size - Twin Full Queen King" at bounding box center [588, 355] width 238 height 26
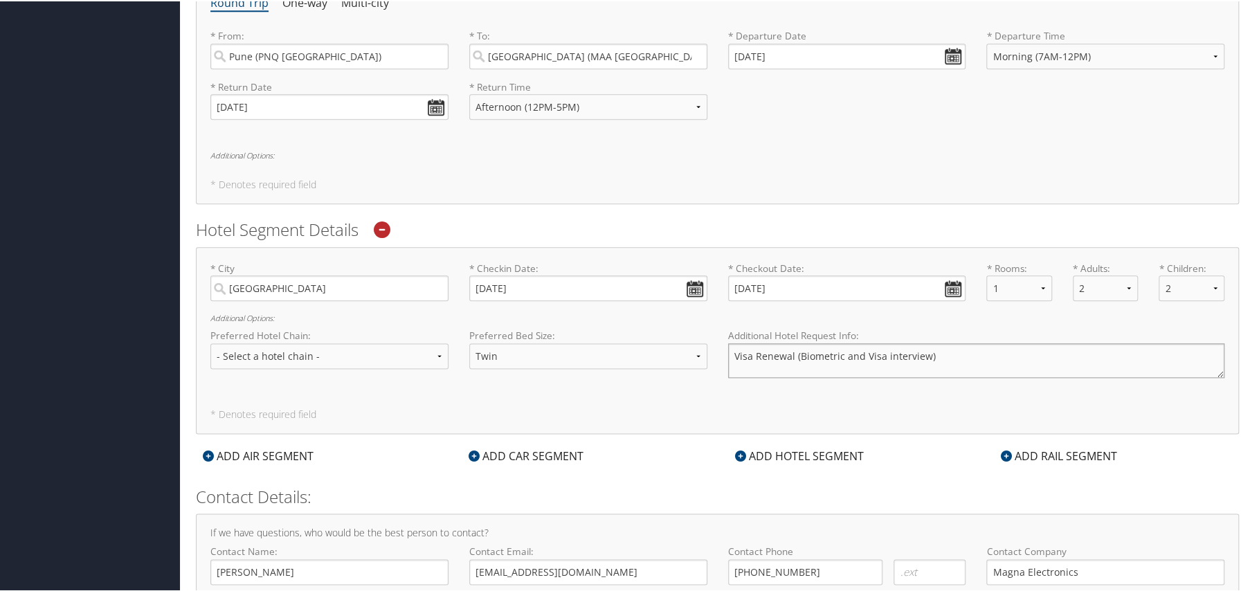
click at [734, 353] on textarea "Visa Renewal (Biometric and Visa interview)" at bounding box center [976, 359] width 497 height 35
click at [967, 351] on textarea "IVisa Renewal (Biometric and Visa interview)" at bounding box center [976, 359] width 497 height 35
paste textarea "Gemini Circle, Gopalapuram, Chennai, Tamil Nadu 600006, India"
click at [926, 349] on textarea "IVisa Renewal (Biometric and Visa interview: Gemini Circle, Gopalapuram, Chenna…" at bounding box center [976, 359] width 497 height 35
paste textarea "Consulate General of the United States, Chennai"
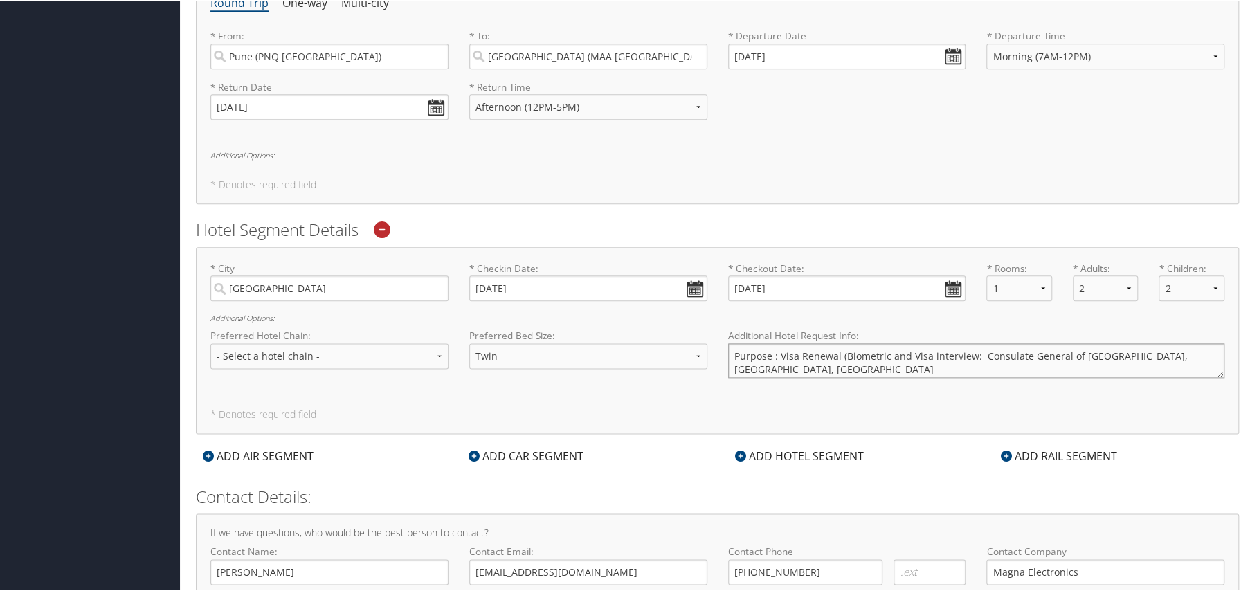
drag, startPoint x: 967, startPoint y: 348, endPoint x: 1039, endPoint y: 346, distance: 72.0
click at [968, 348] on textarea "Purpose : Visa Renewal (Biometric and Visa interview: Consulate General of the …" at bounding box center [976, 359] width 497 height 35
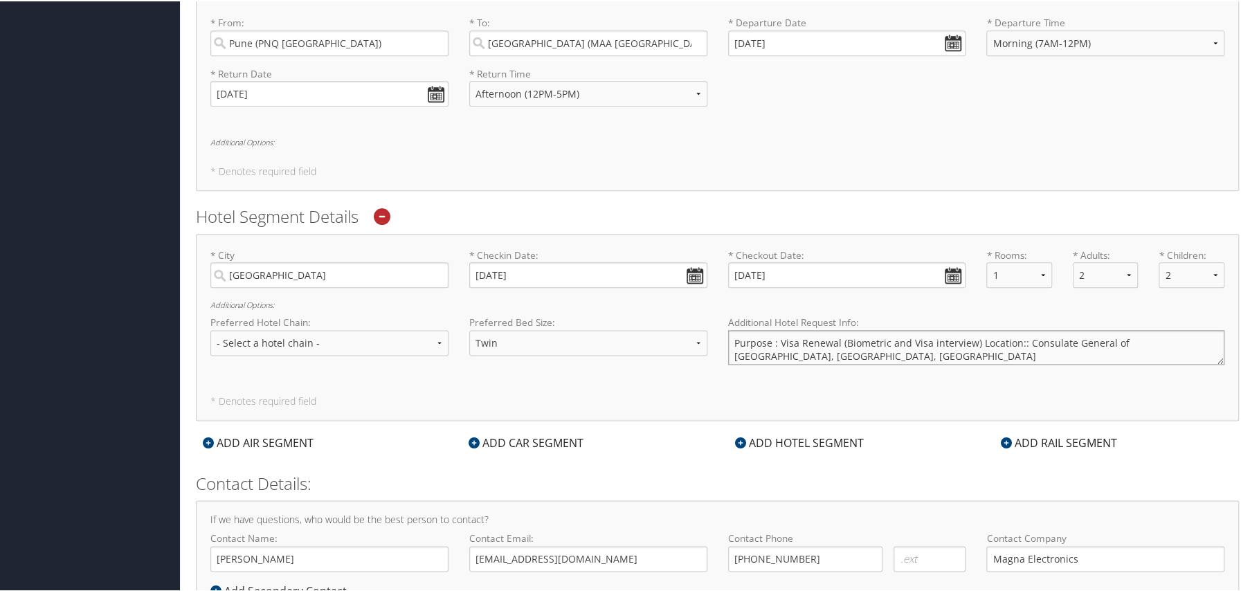
scroll to position [1106, 0]
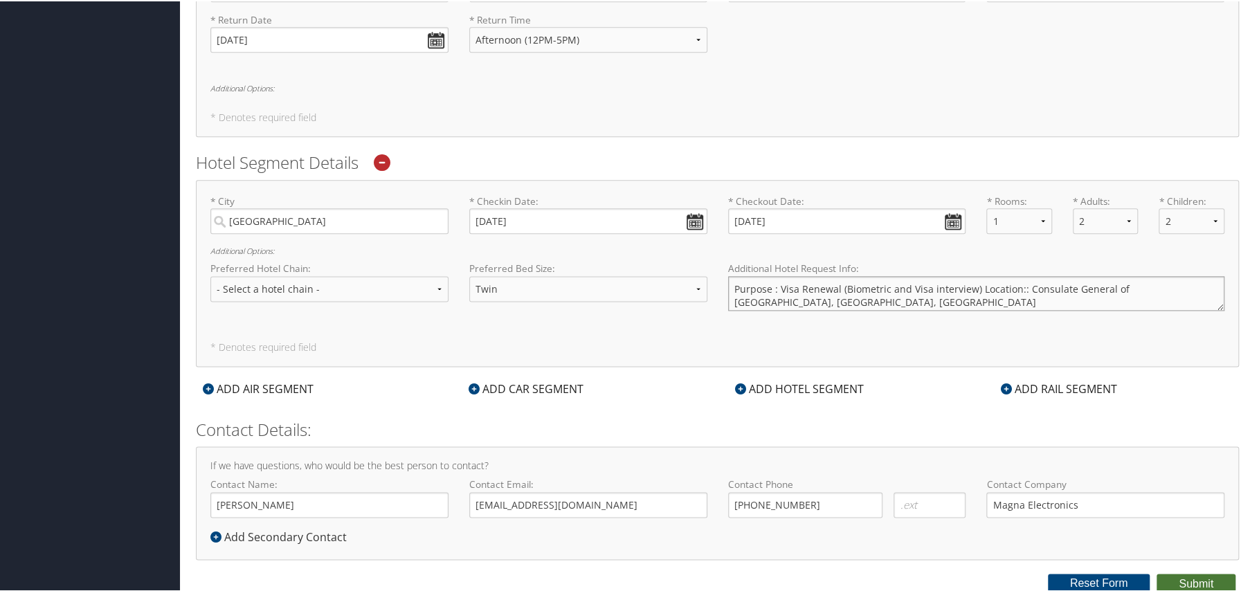
type textarea "Purpose : Visa Renewal (Biometric and Visa interview) Location:: Consulate Gene…"
click at [1185, 578] on button "Submit" at bounding box center [1195, 582] width 79 height 21
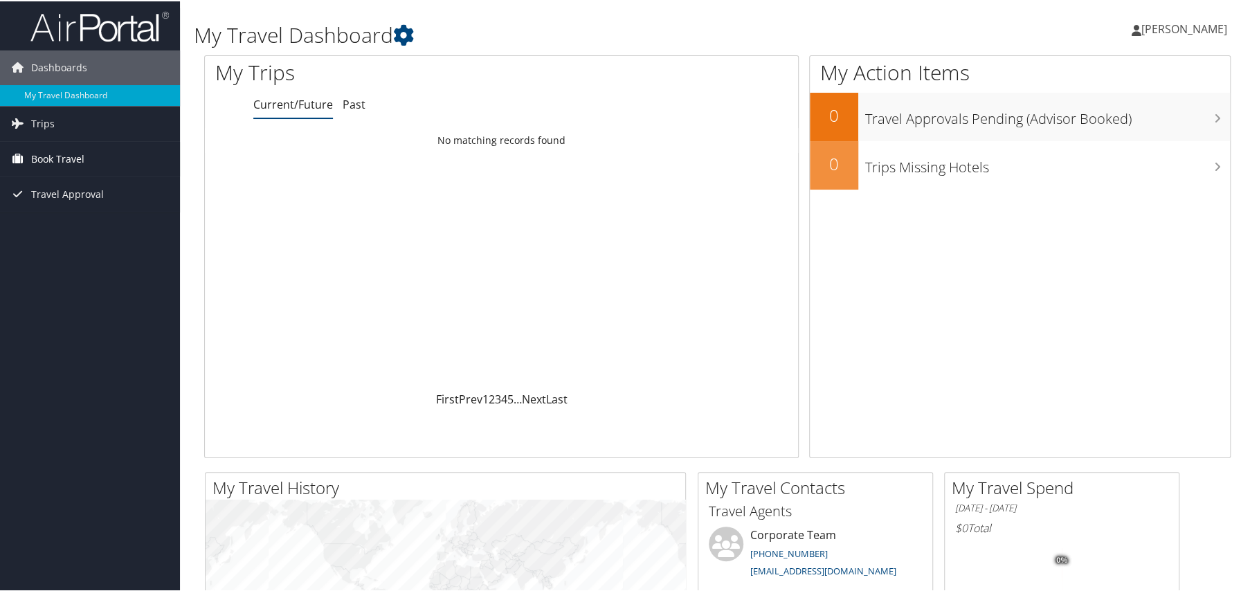
click at [29, 157] on link "Book Travel" at bounding box center [90, 157] width 180 height 35
click at [46, 183] on link "Agent Booking Request" at bounding box center [90, 185] width 180 height 21
